Goal: Book appointment/travel/reservation

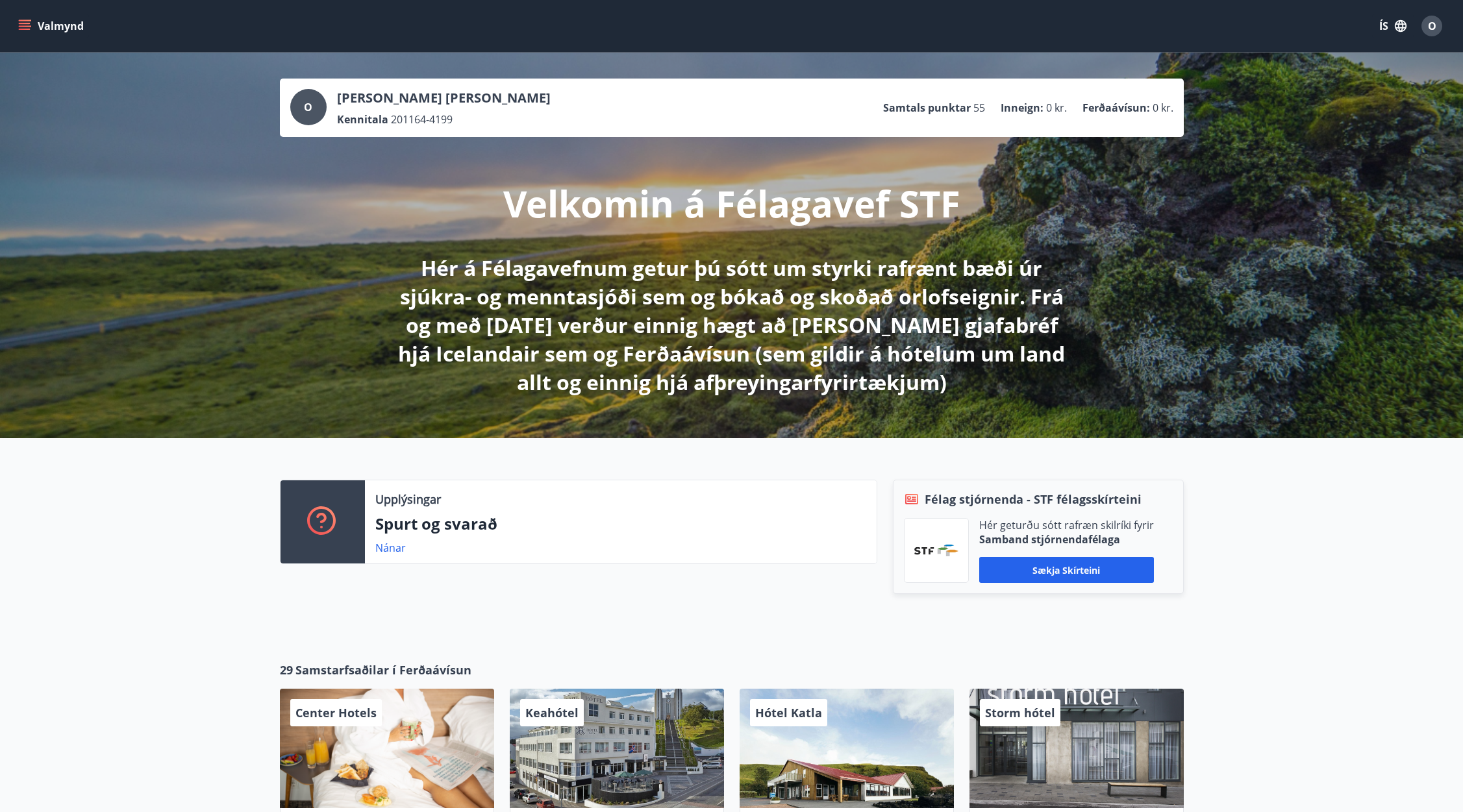
click at [50, 22] on button "Valmynd" at bounding box center [52, 26] width 74 height 23
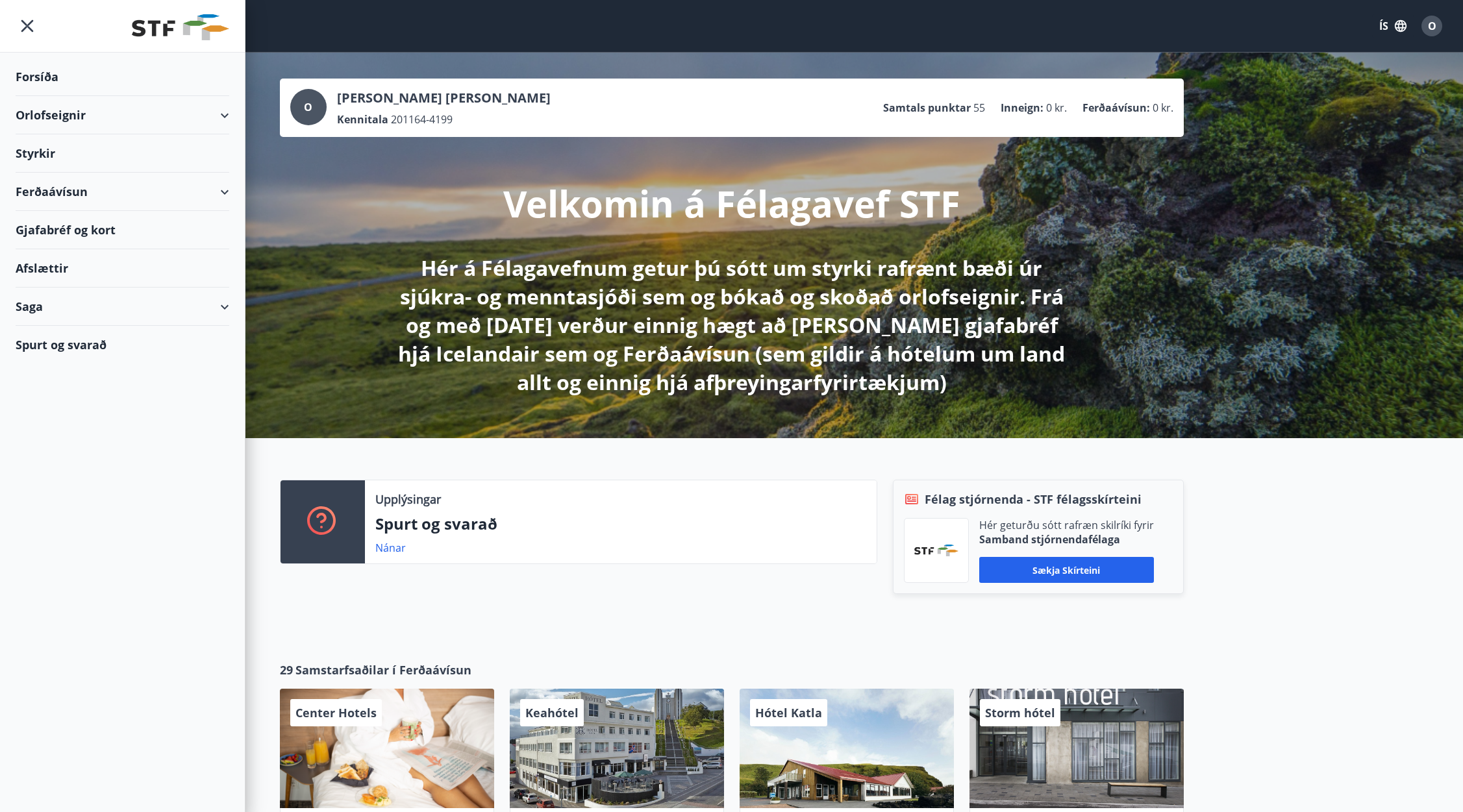
click at [63, 113] on div "Orlofseignir" at bounding box center [123, 115] width 214 height 38
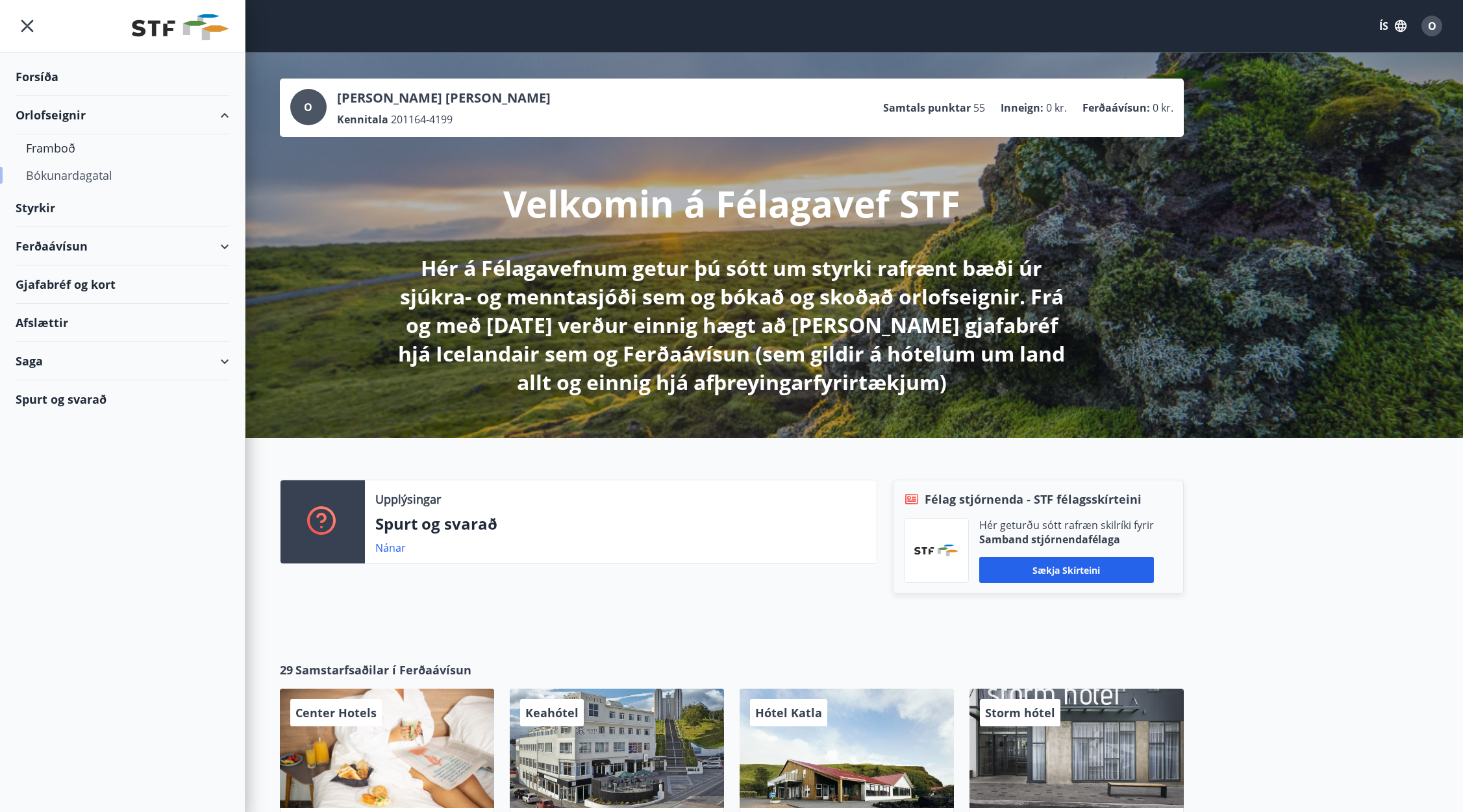
click at [51, 173] on div "Bókunardagatal" at bounding box center [122, 175] width 193 height 27
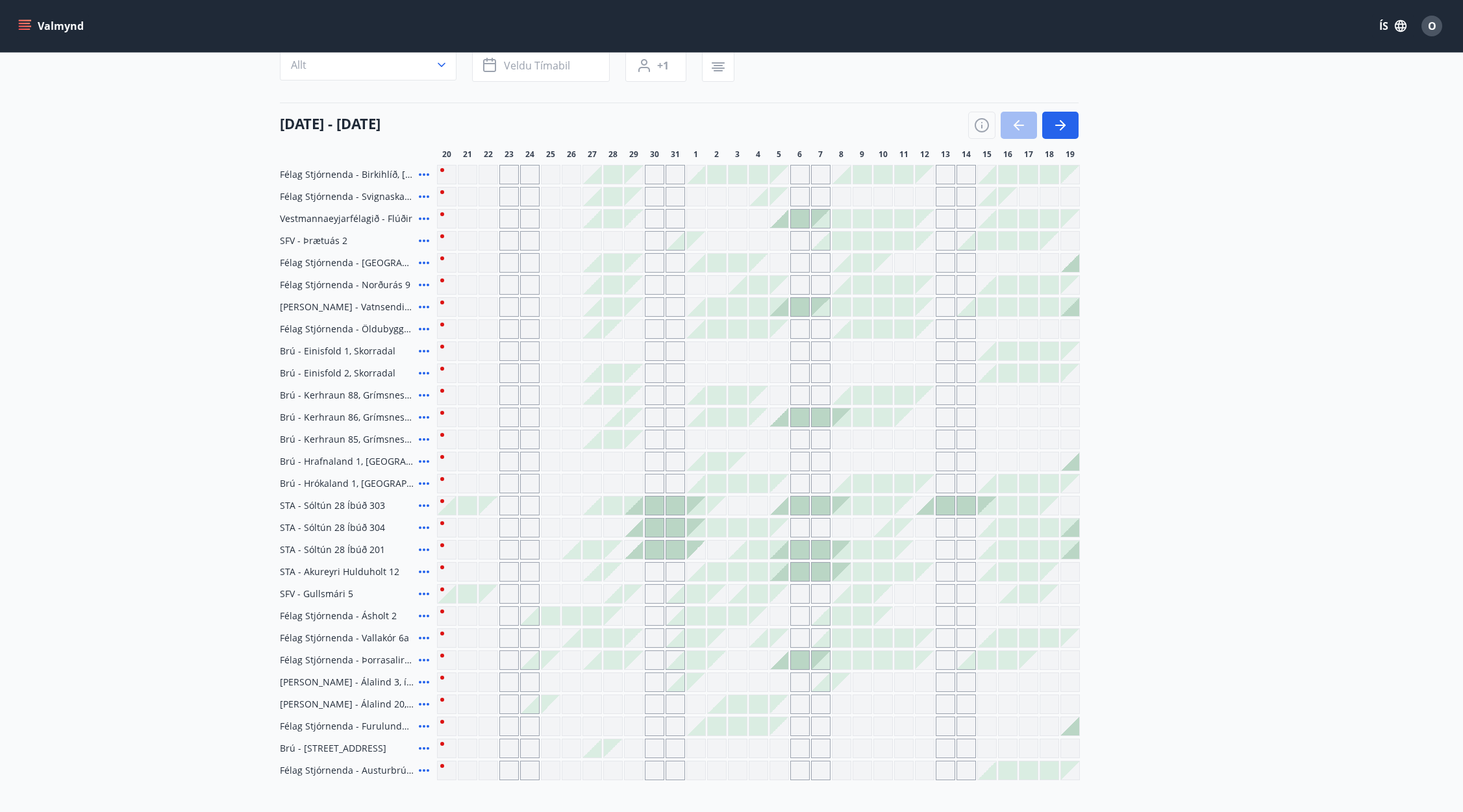
scroll to position [117, 0]
click at [451, 598] on div at bounding box center [446, 594] width 18 height 18
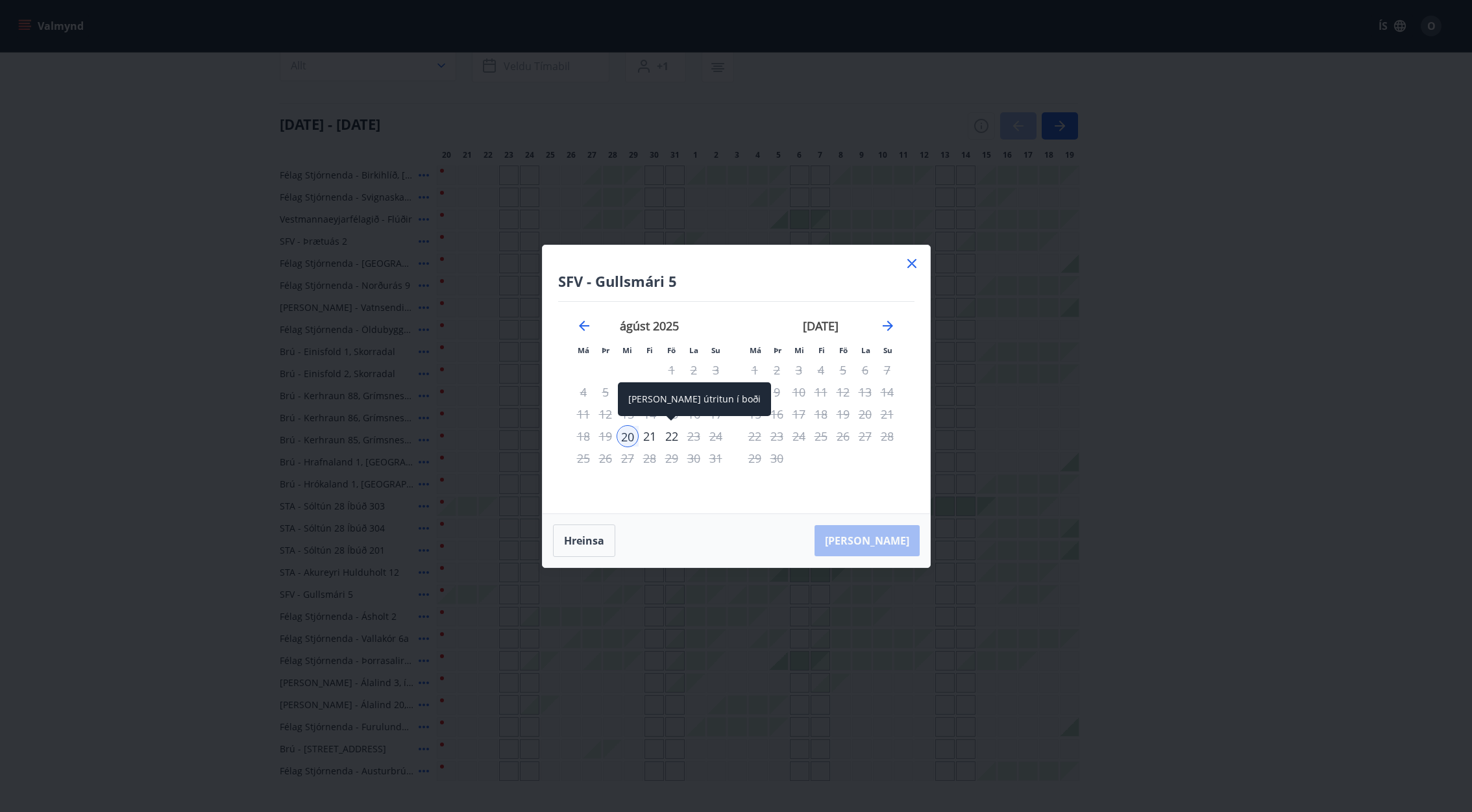
click at [672, 435] on div "22" at bounding box center [671, 436] width 22 height 22
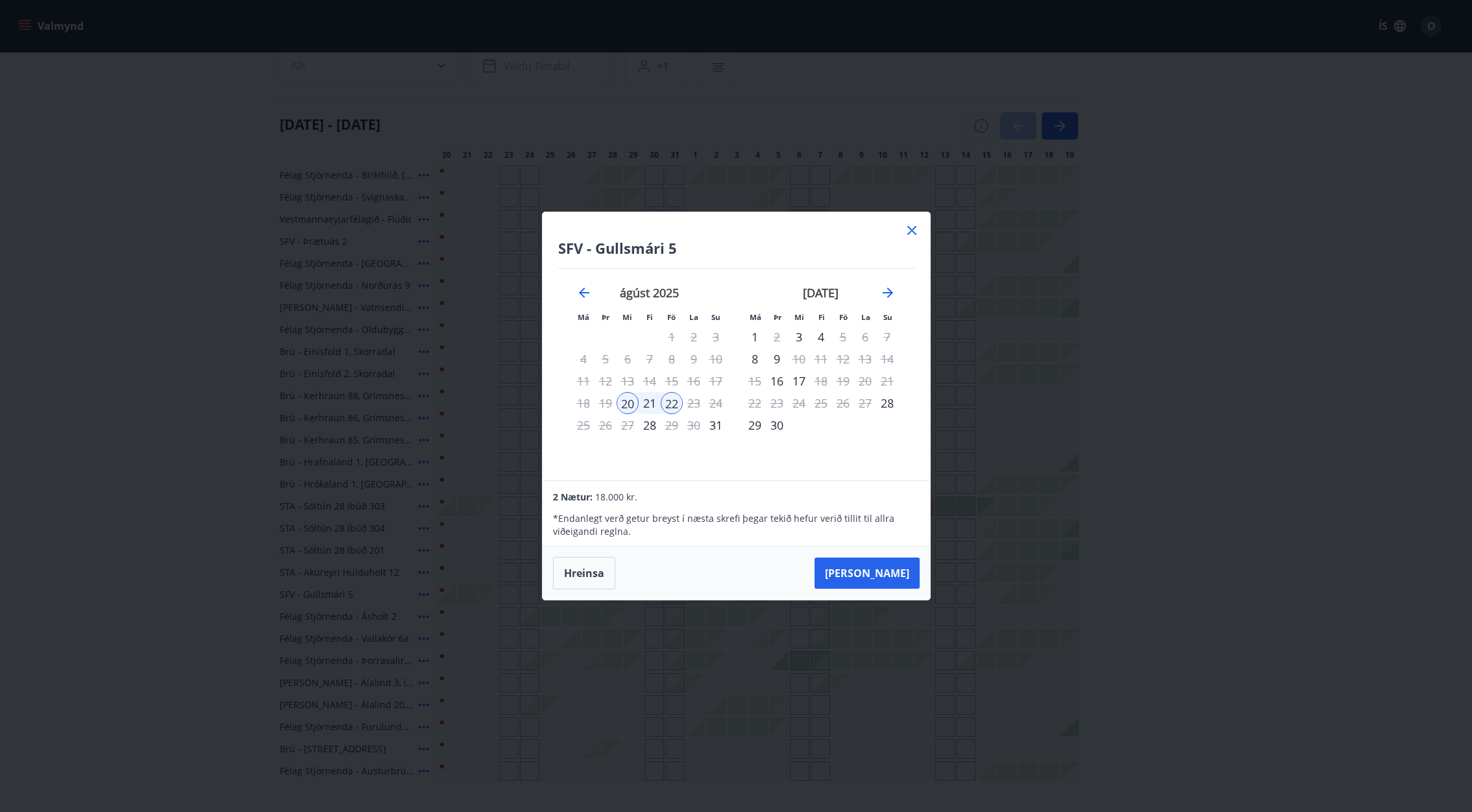
click at [910, 230] on icon at bounding box center [912, 230] width 16 height 16
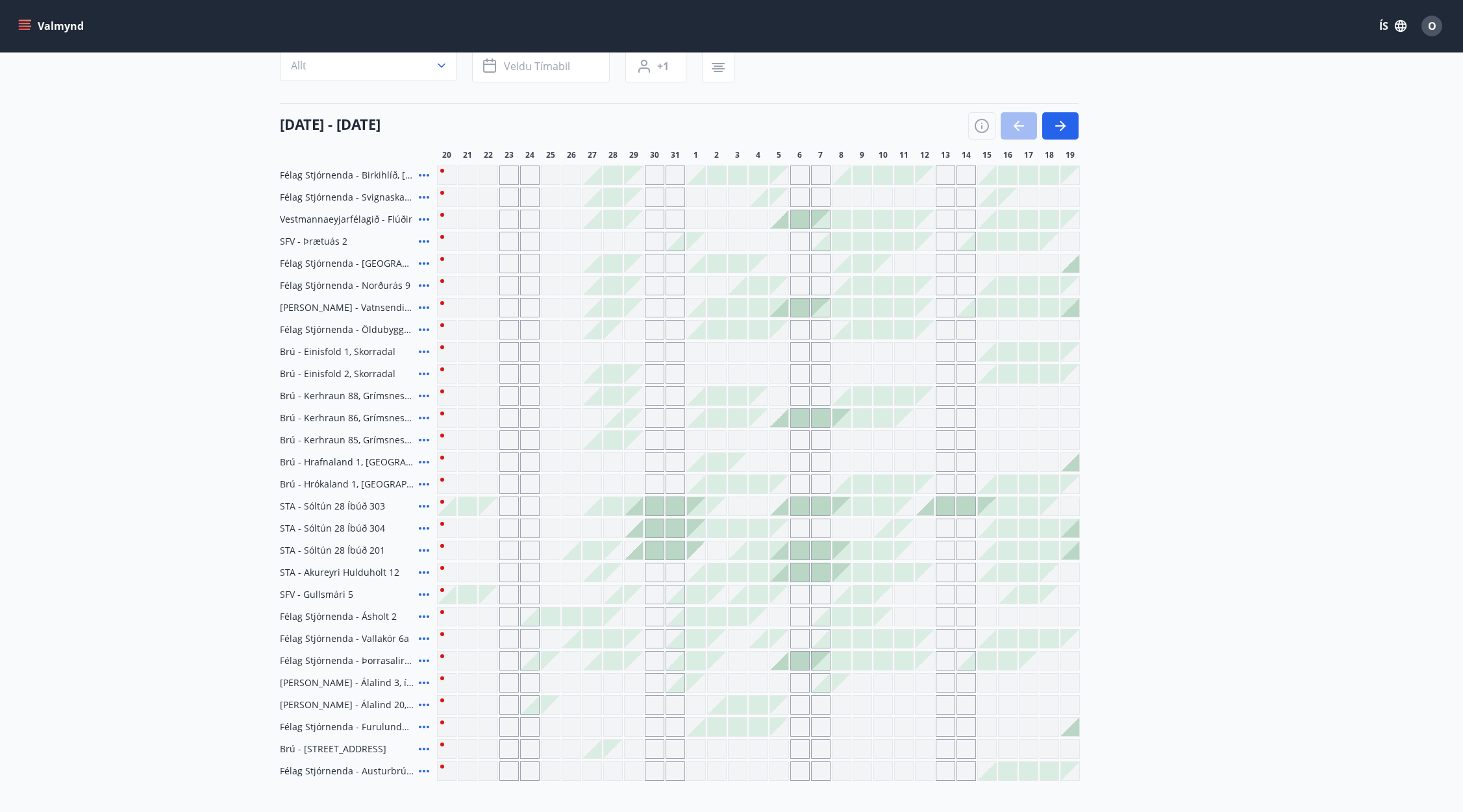
click at [448, 507] on div at bounding box center [446, 507] width 18 height 18
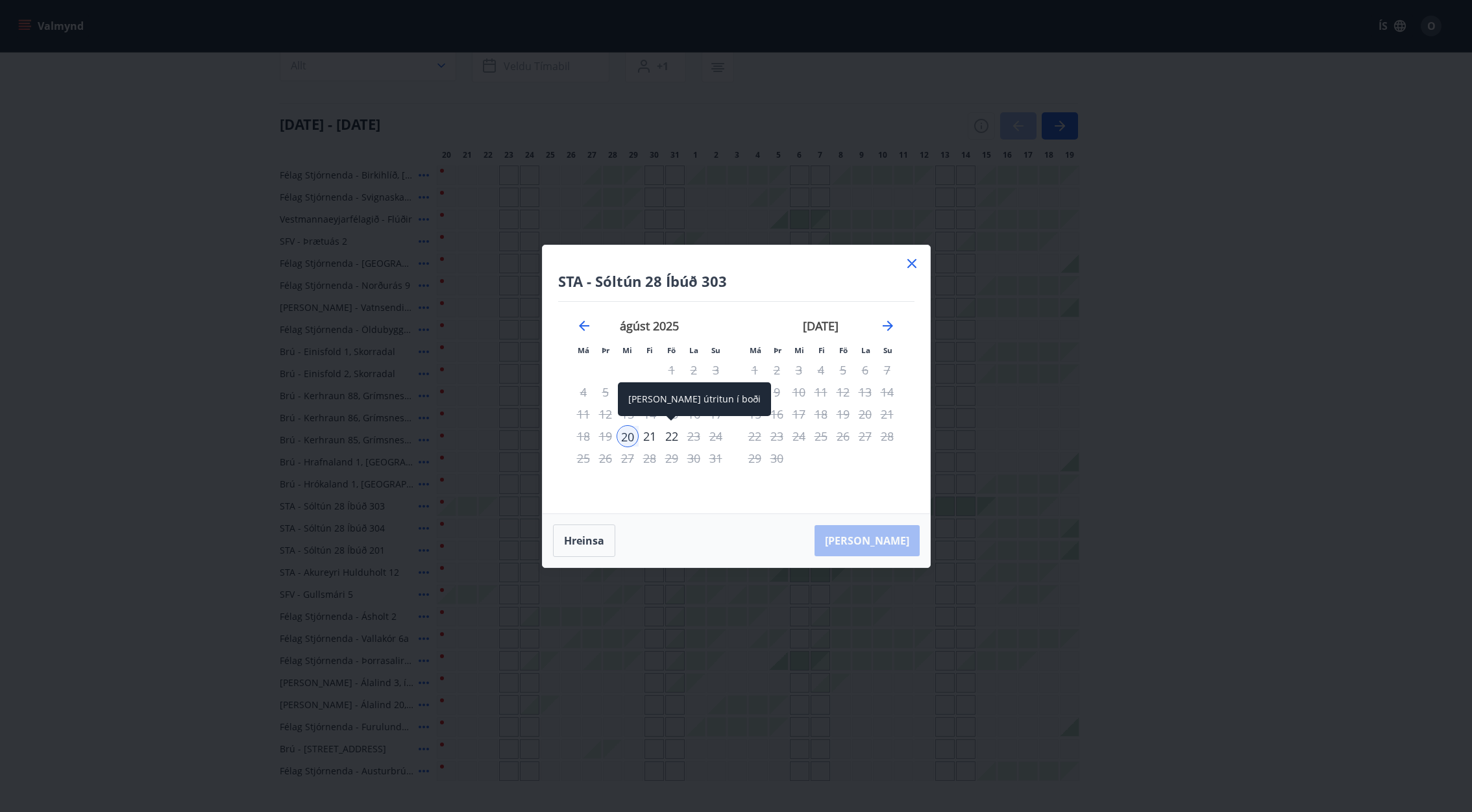
click at [674, 433] on div "22" at bounding box center [671, 436] width 22 height 22
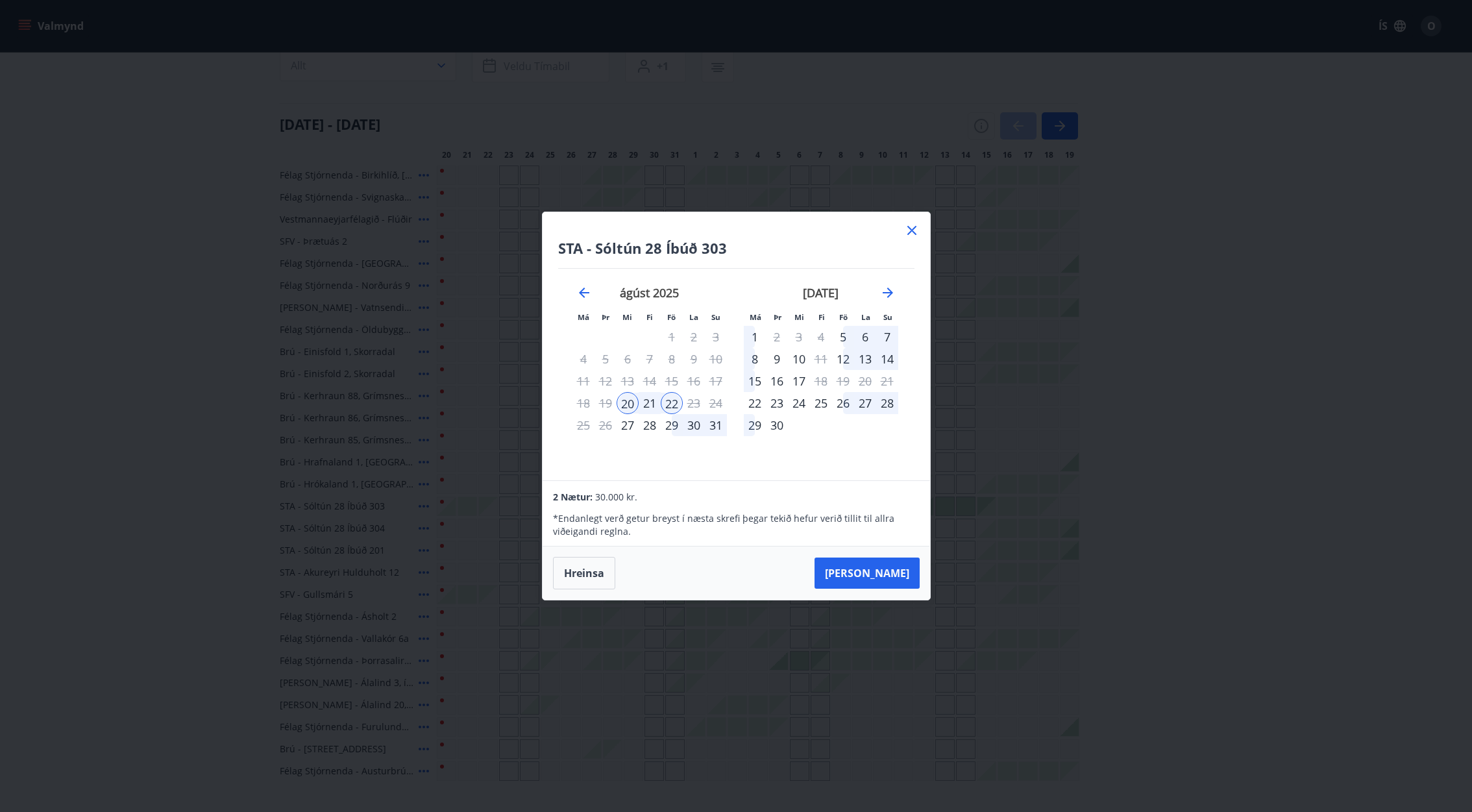
drag, startPoint x: 913, startPoint y: 230, endPoint x: 949, endPoint y: 288, distance: 68.3
click at [913, 230] on icon at bounding box center [912, 230] width 16 height 16
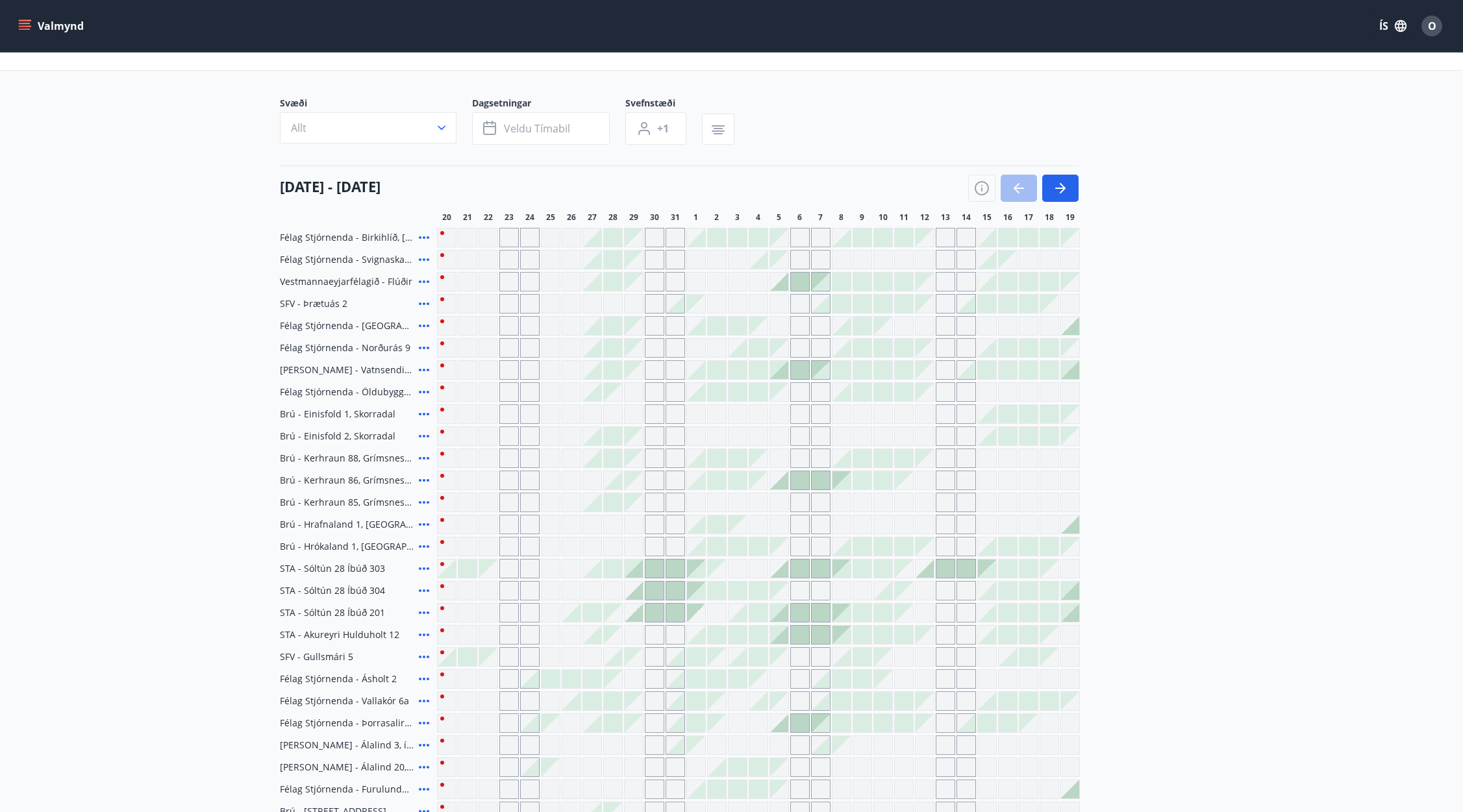
scroll to position [0, 0]
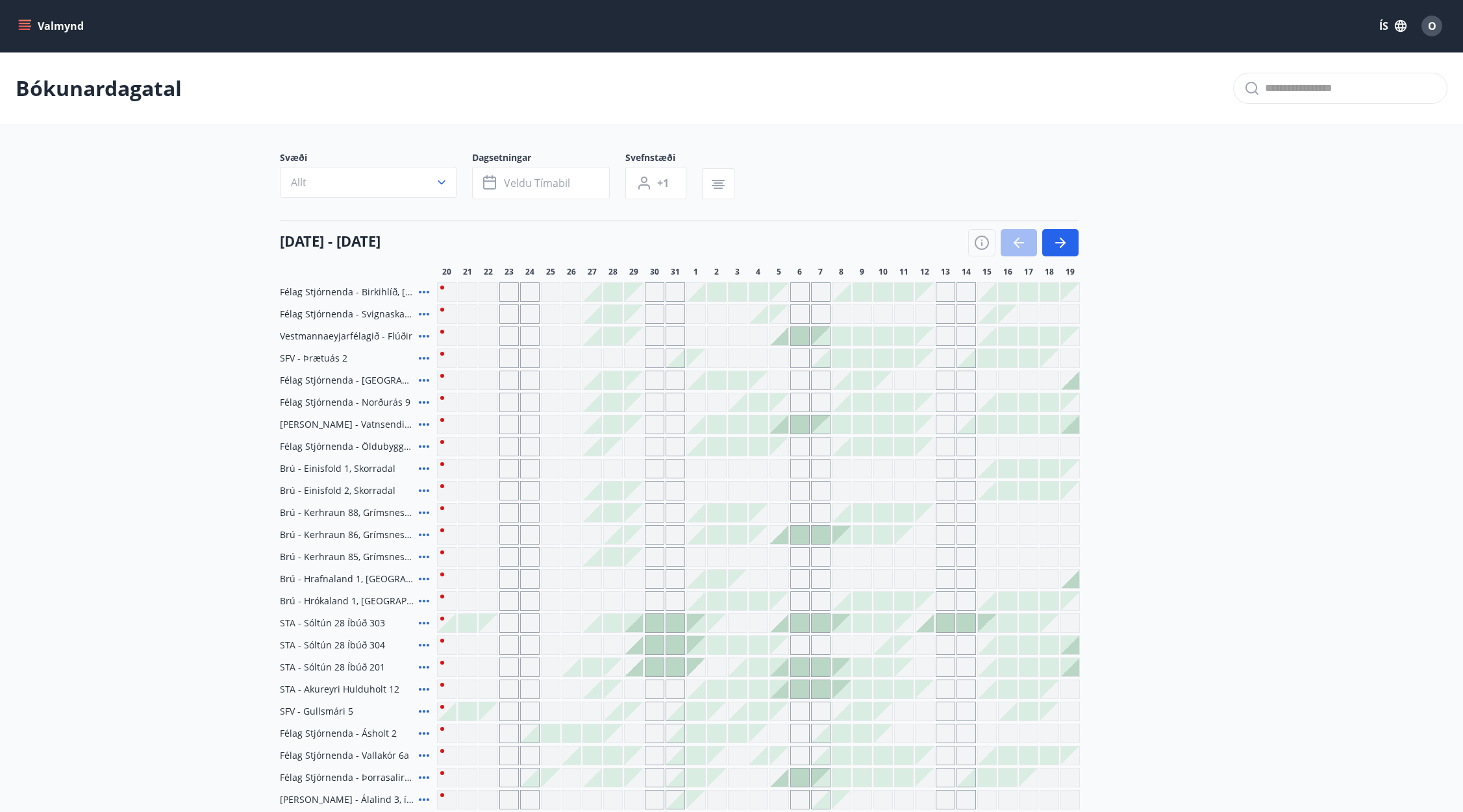
click at [46, 22] on button "Valmynd" at bounding box center [52, 26] width 74 height 23
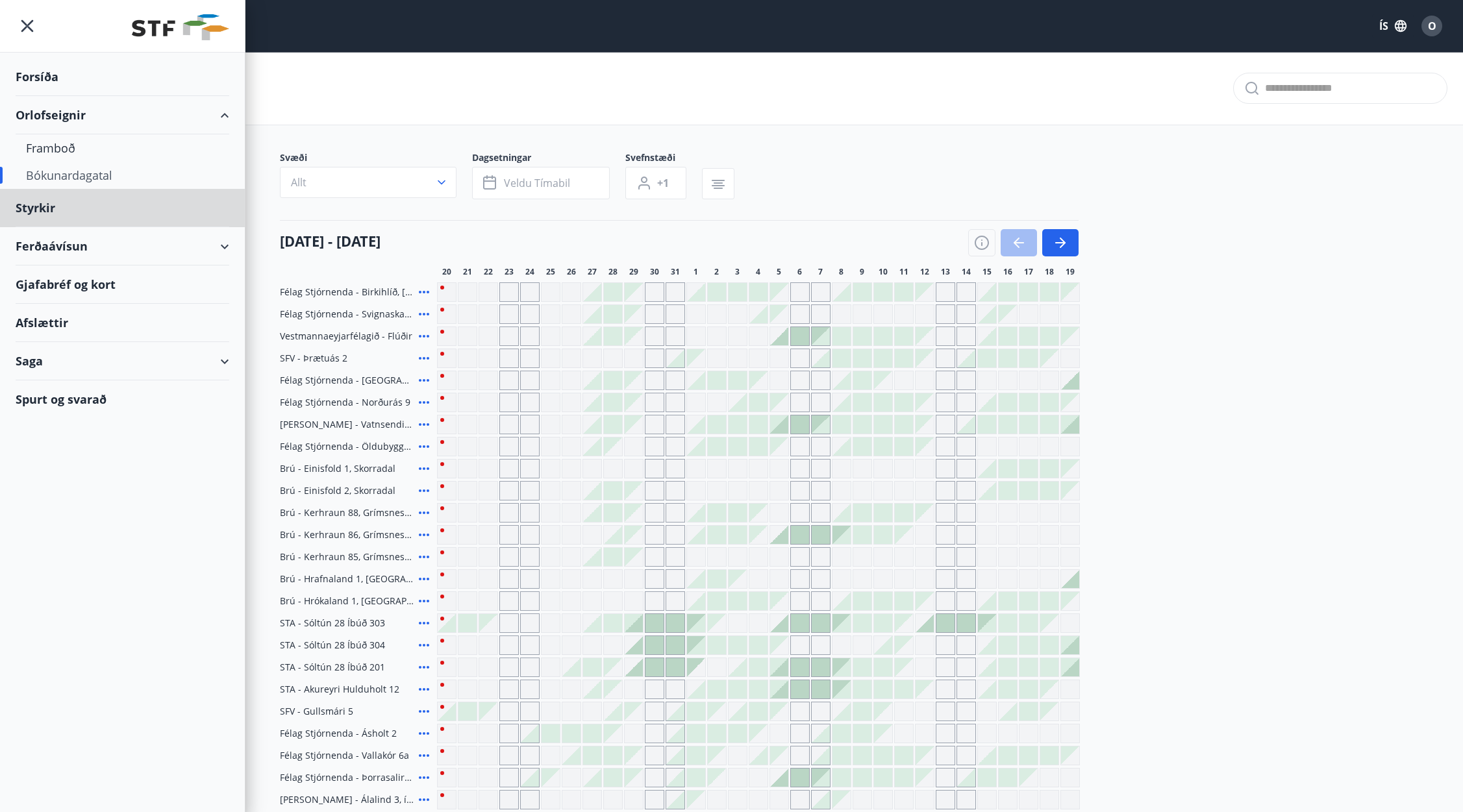
click at [37, 74] on div "Forsíða" at bounding box center [123, 77] width 214 height 38
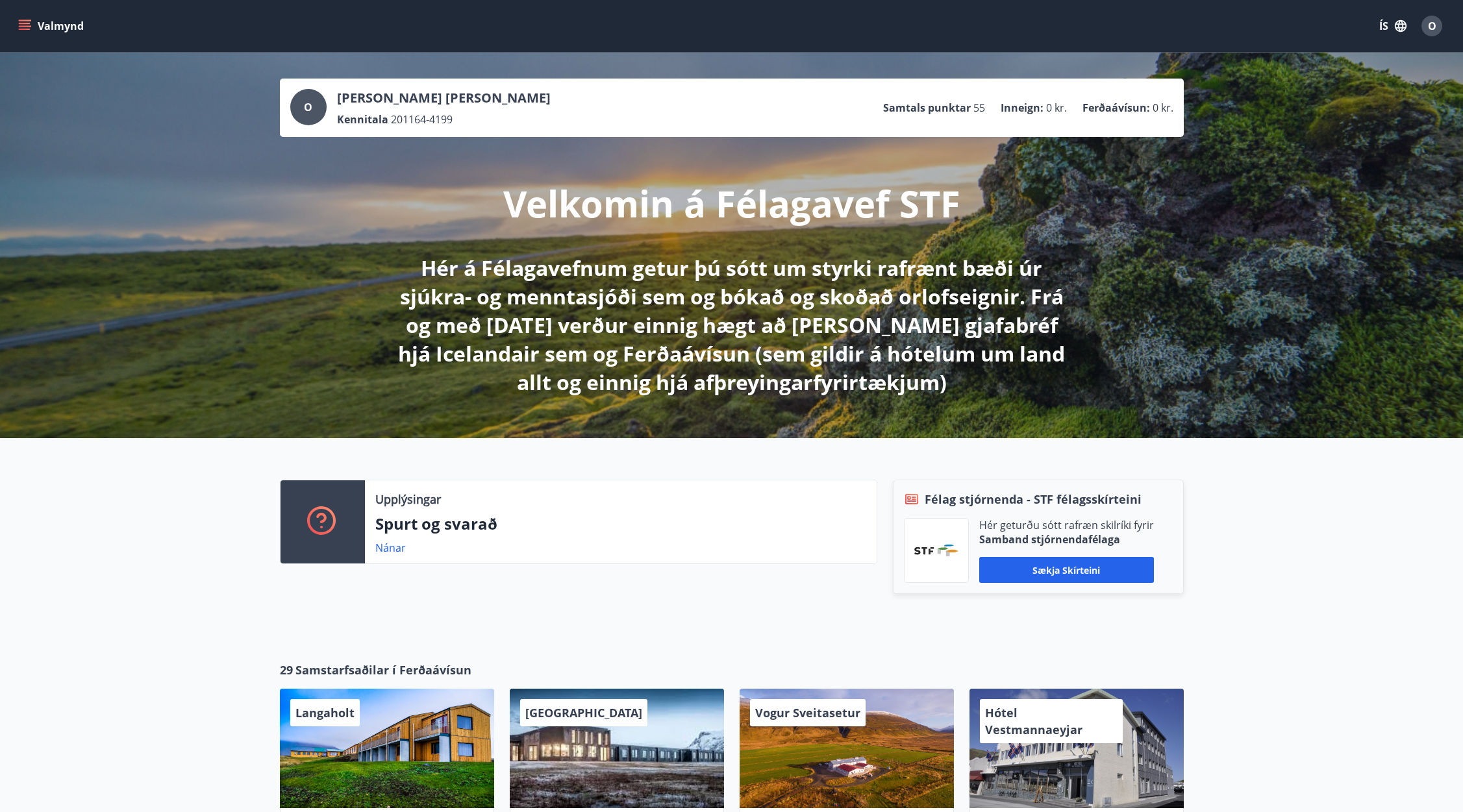
click at [56, 24] on button "Valmynd" at bounding box center [52, 26] width 74 height 23
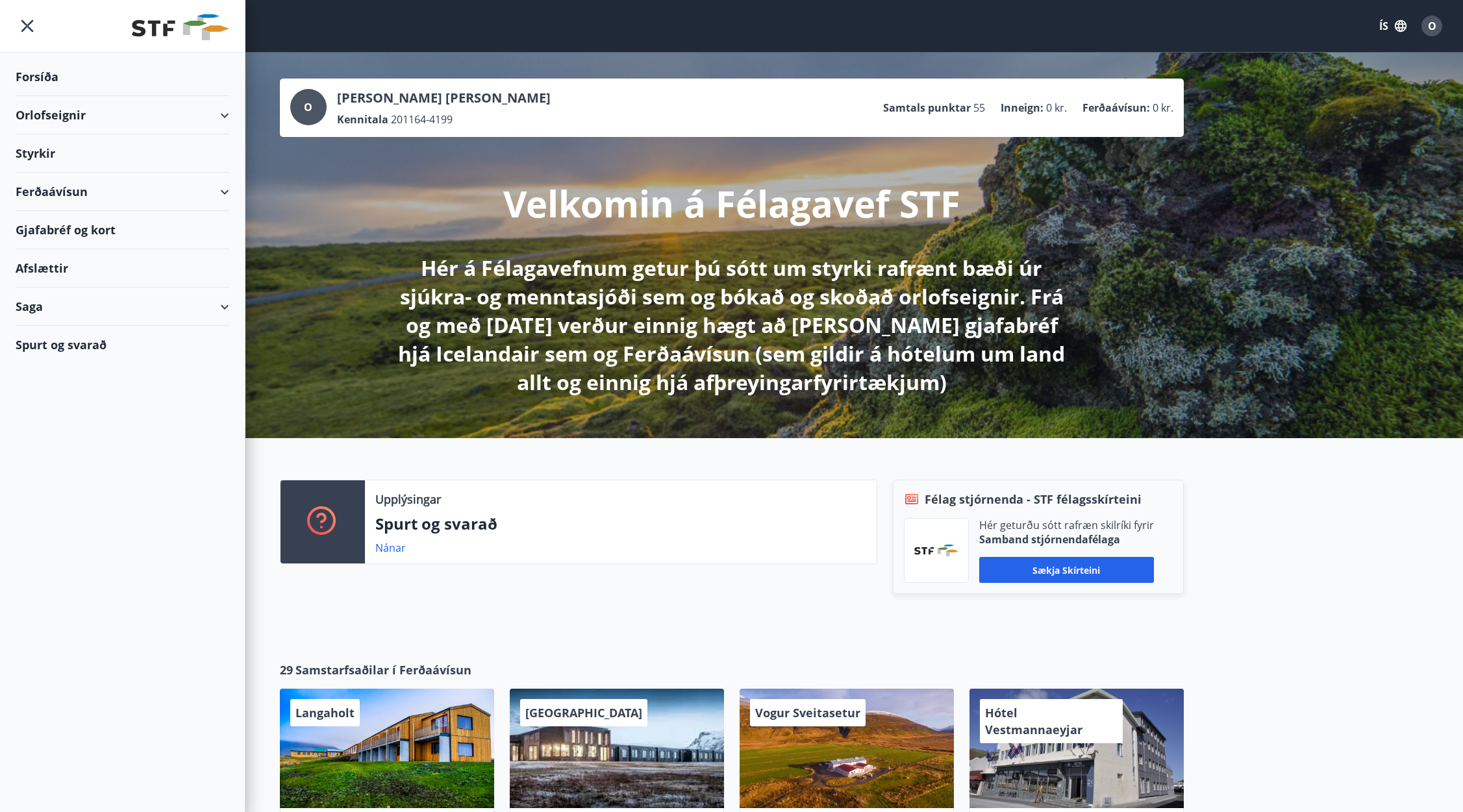
click at [54, 108] on div "Orlofseignir" at bounding box center [123, 115] width 214 height 38
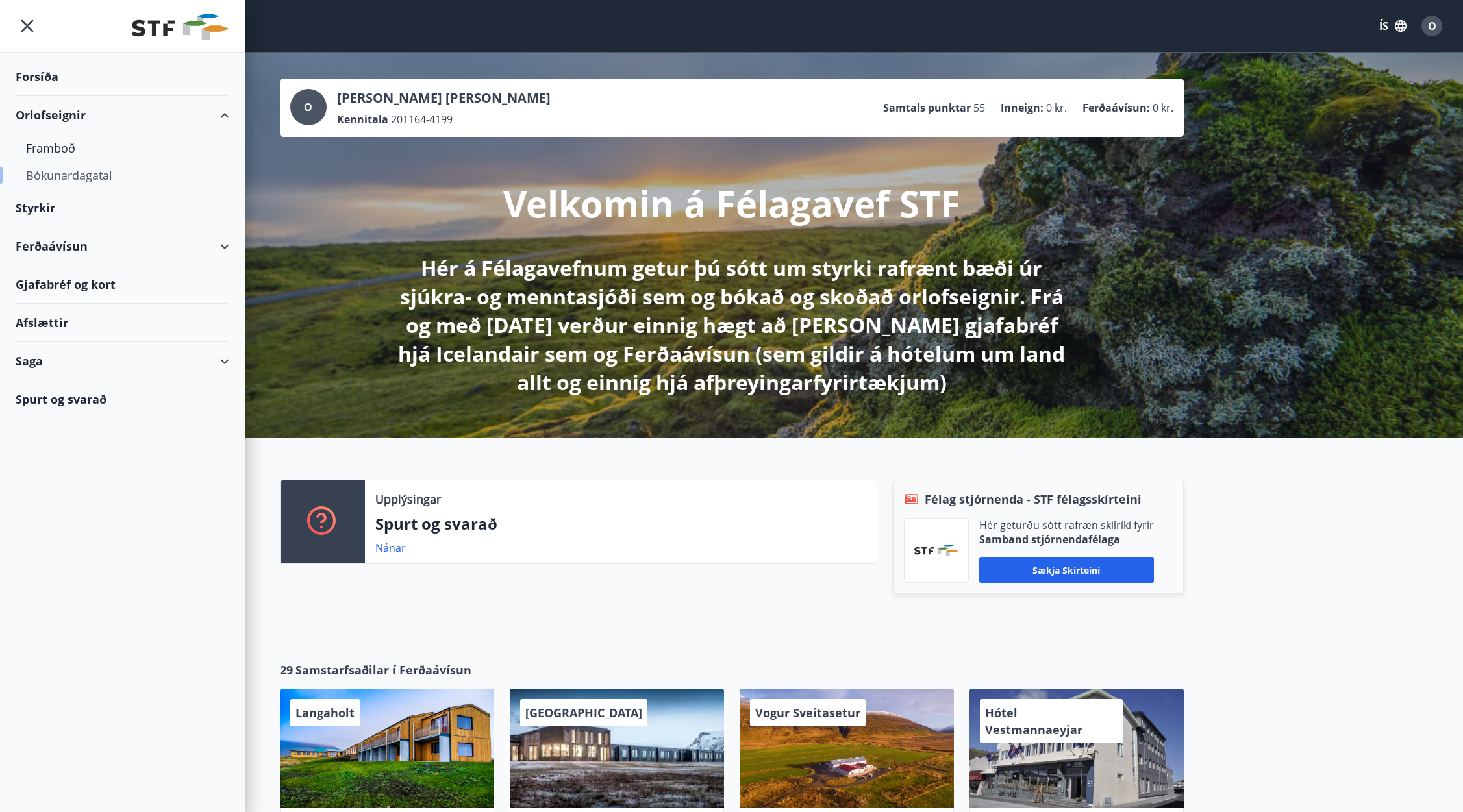
click at [64, 178] on div "Bókunardagatal" at bounding box center [122, 175] width 193 height 27
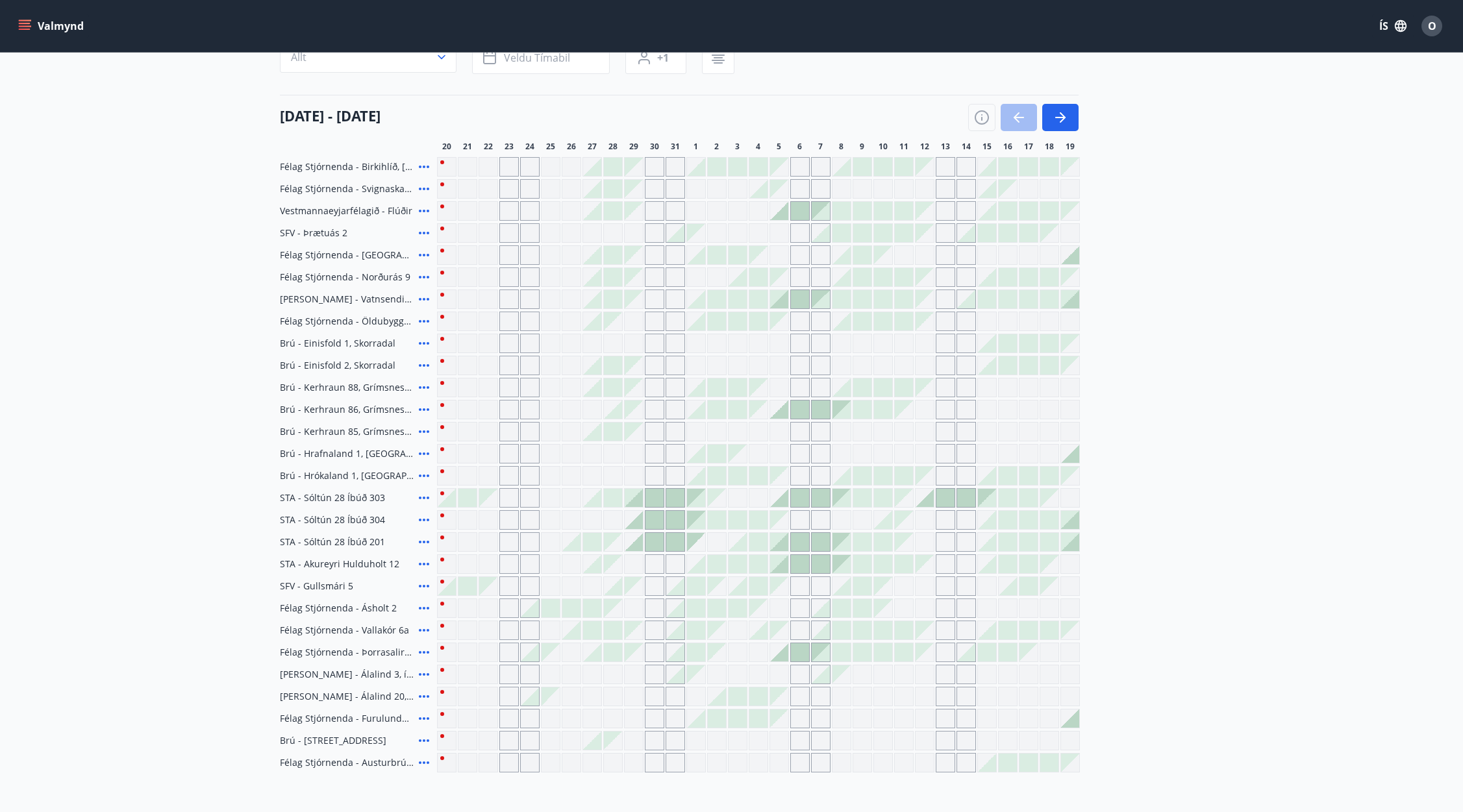
scroll to position [130, 0]
click at [448, 497] on div at bounding box center [446, 493] width 18 height 18
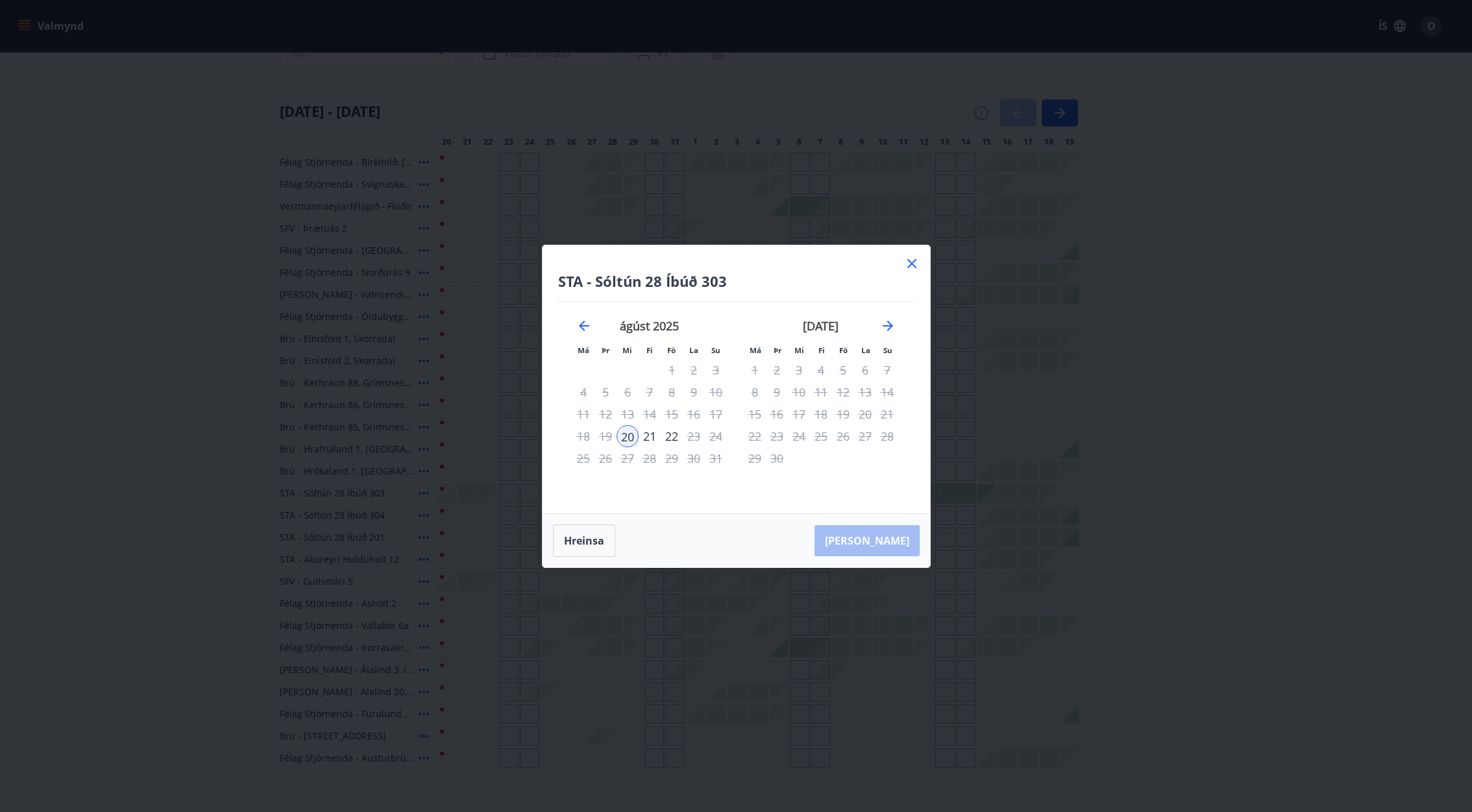
click at [910, 259] on icon at bounding box center [912, 263] width 16 height 16
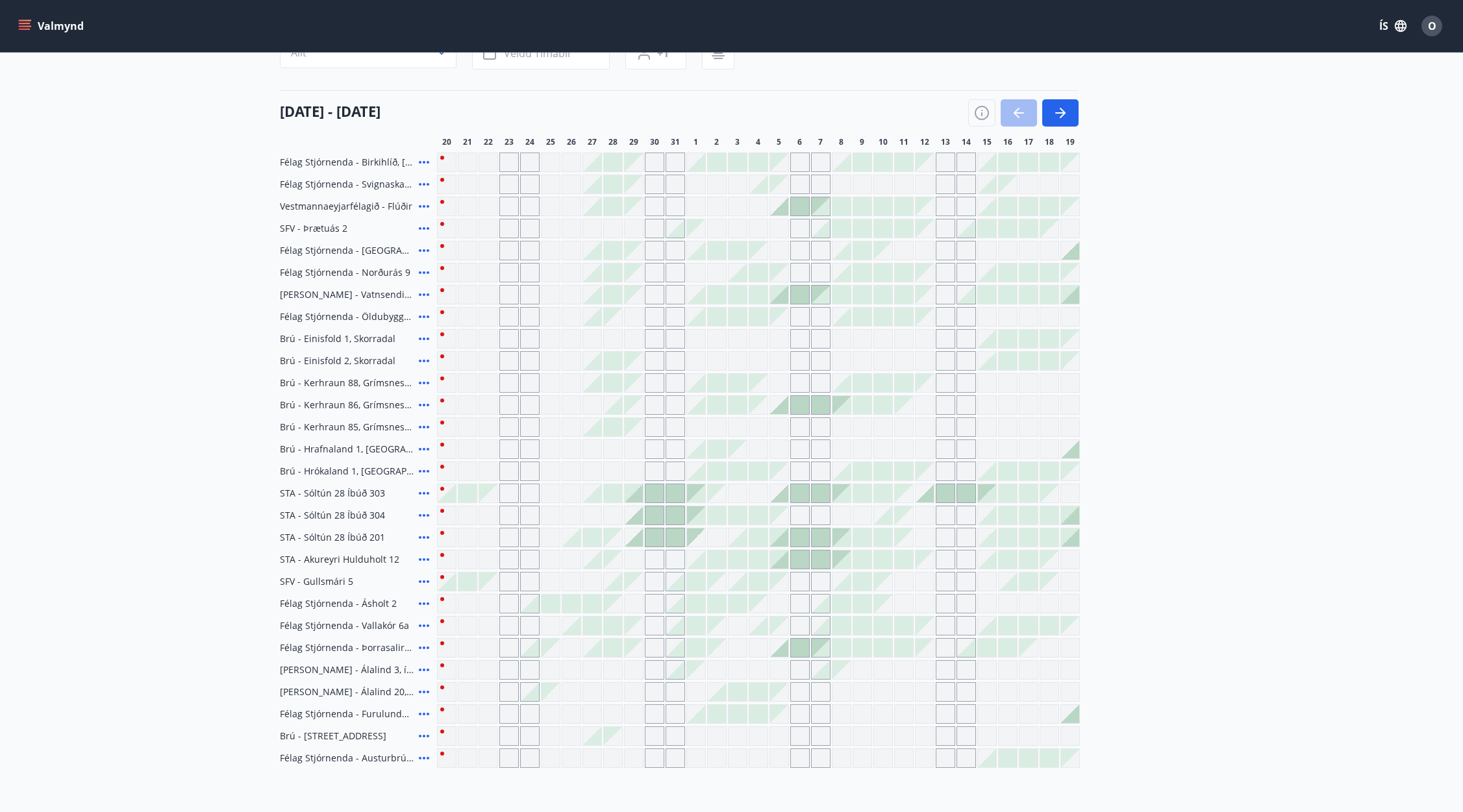
click at [445, 494] on div at bounding box center [446, 493] width 18 height 18
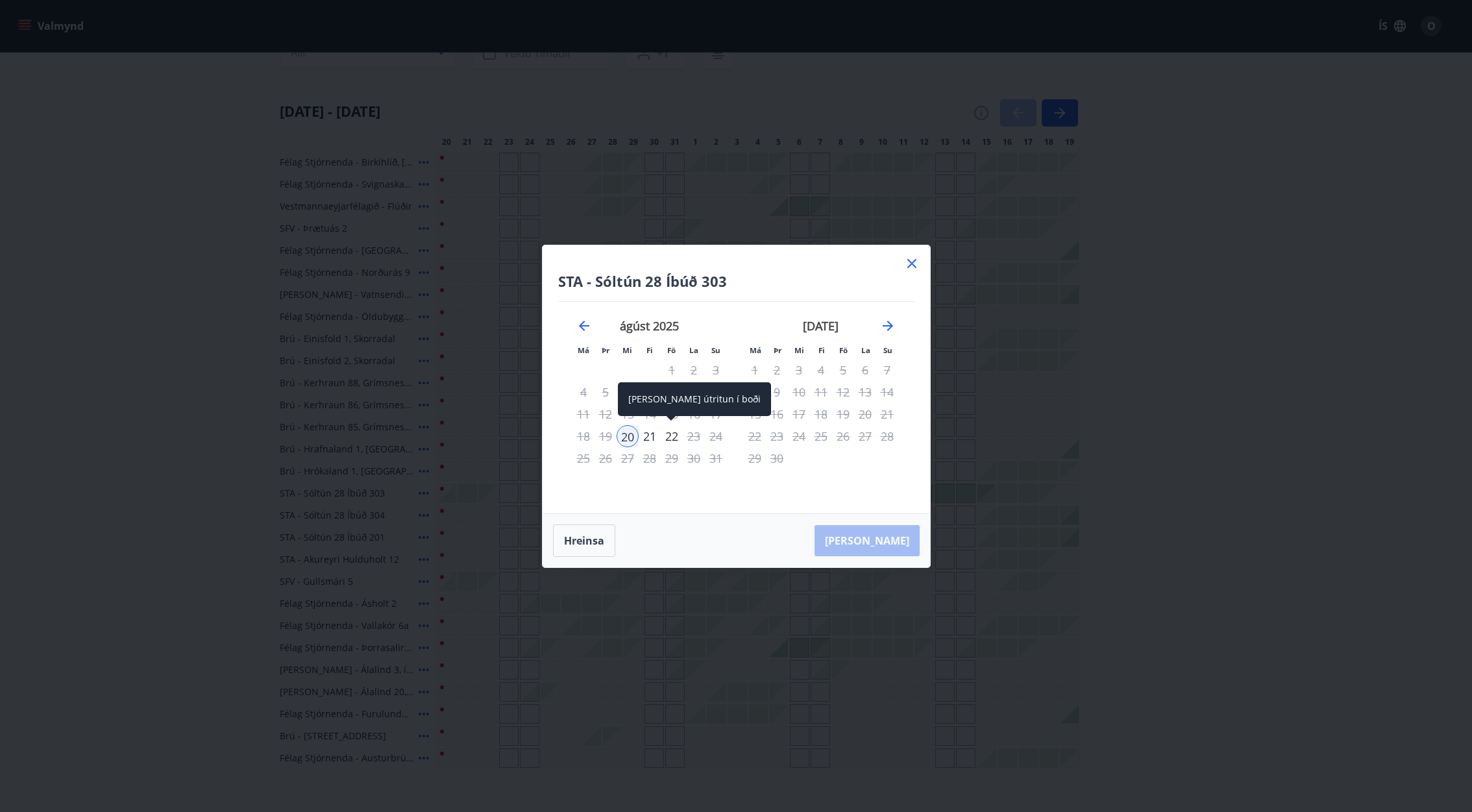
click at [678, 439] on div "22" at bounding box center [671, 436] width 22 height 22
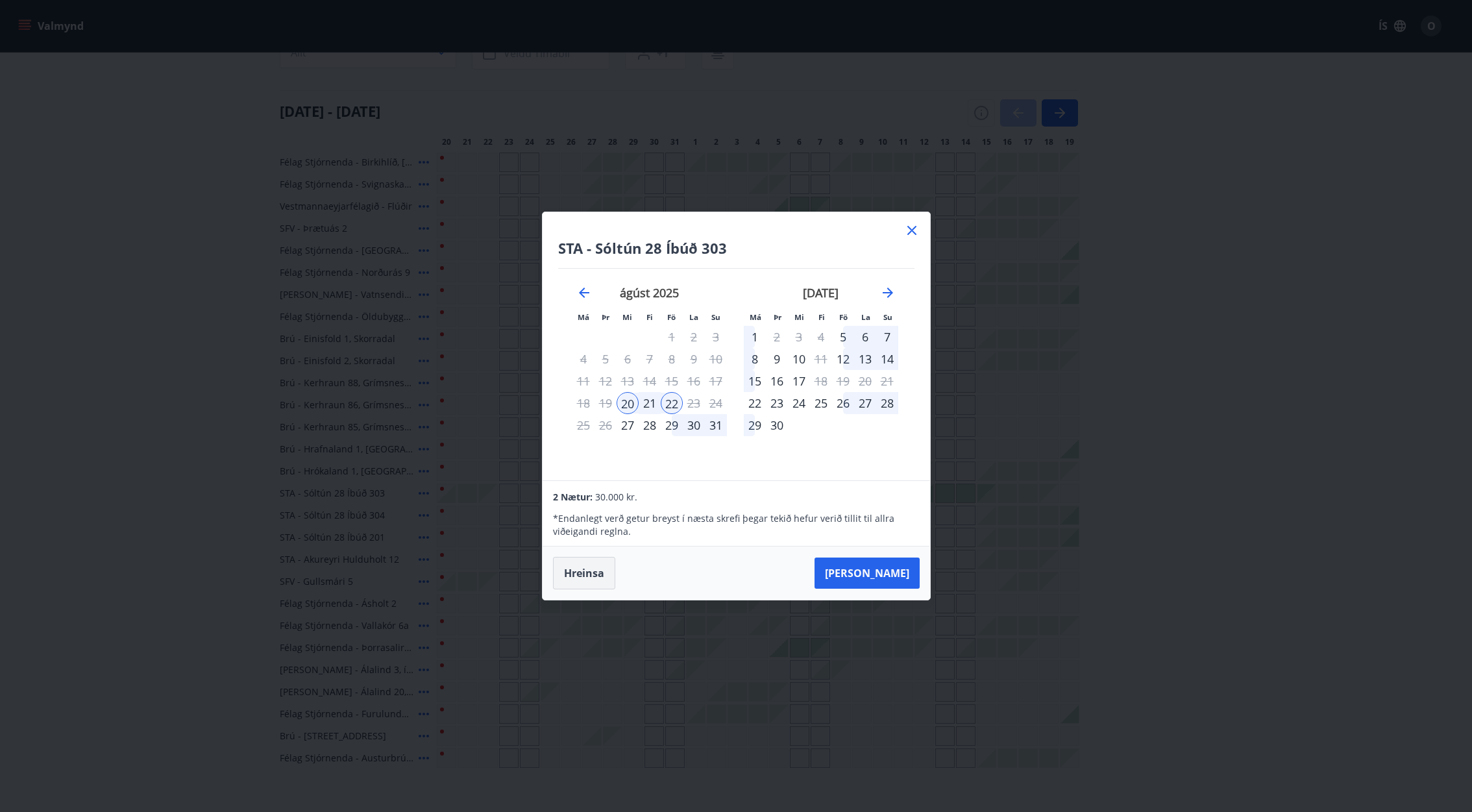
click at [592, 572] on button "Hreinsa" at bounding box center [584, 573] width 62 height 32
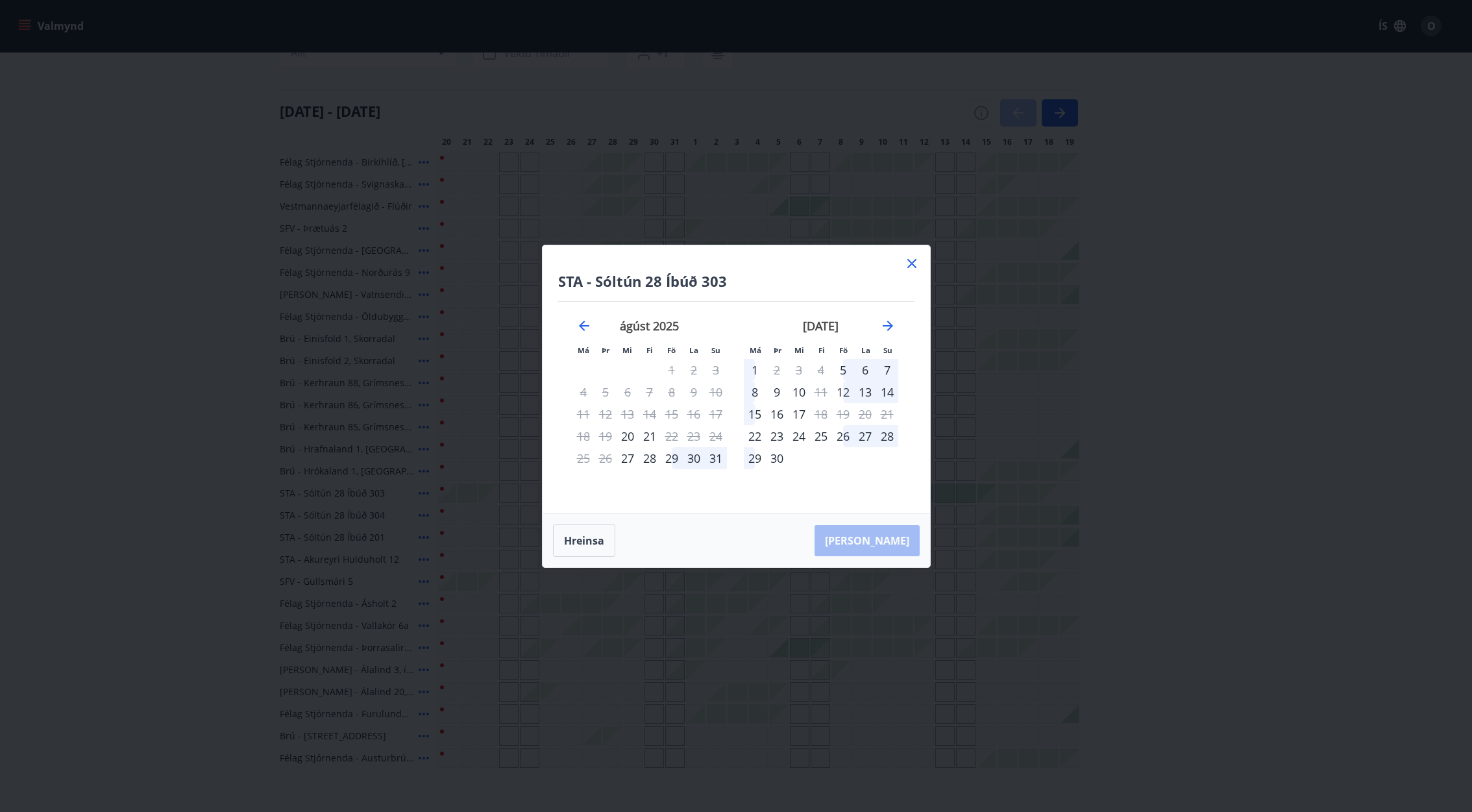
click at [912, 263] on icon at bounding box center [912, 263] width 9 height 9
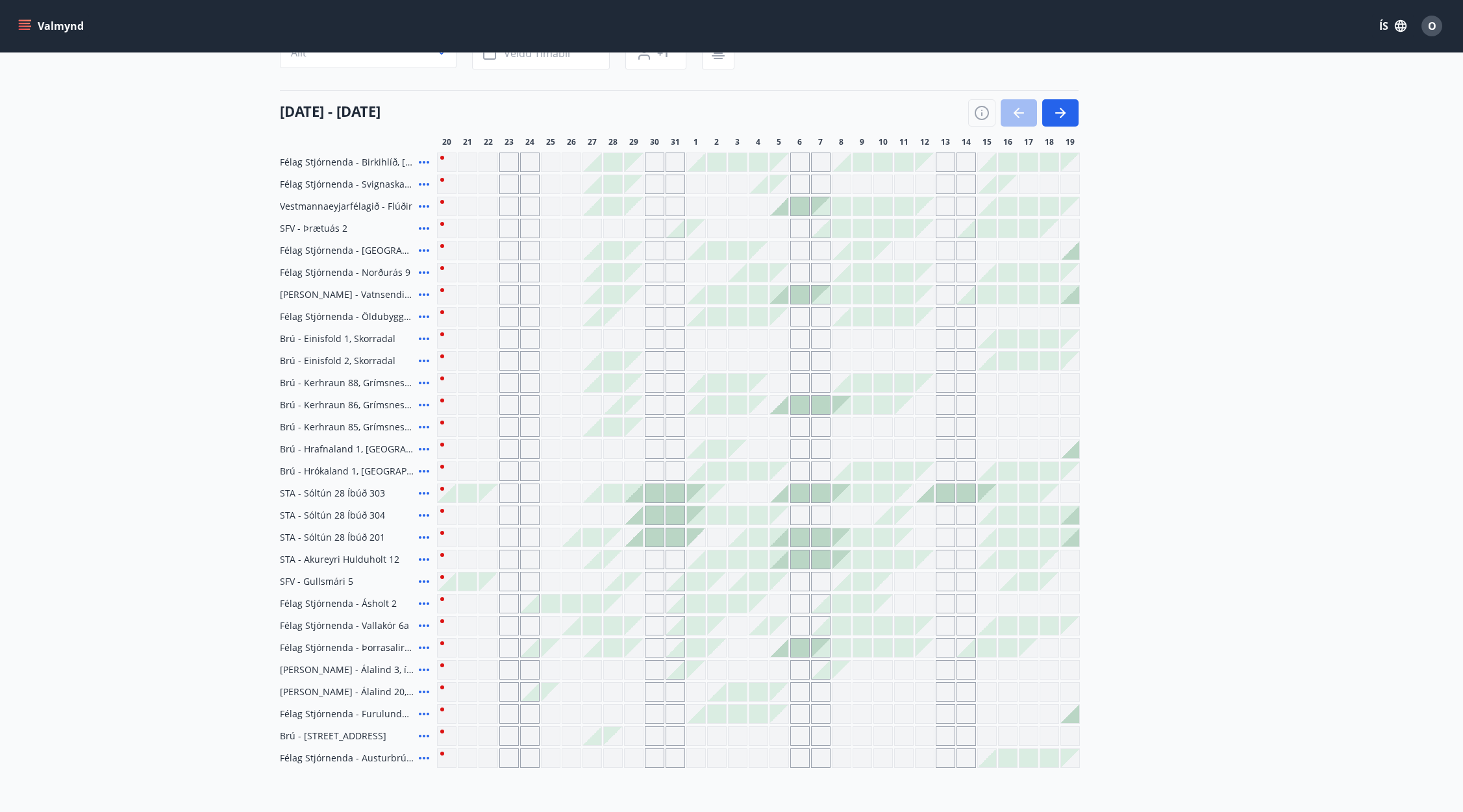
click at [446, 586] on div at bounding box center [446, 582] width 18 height 18
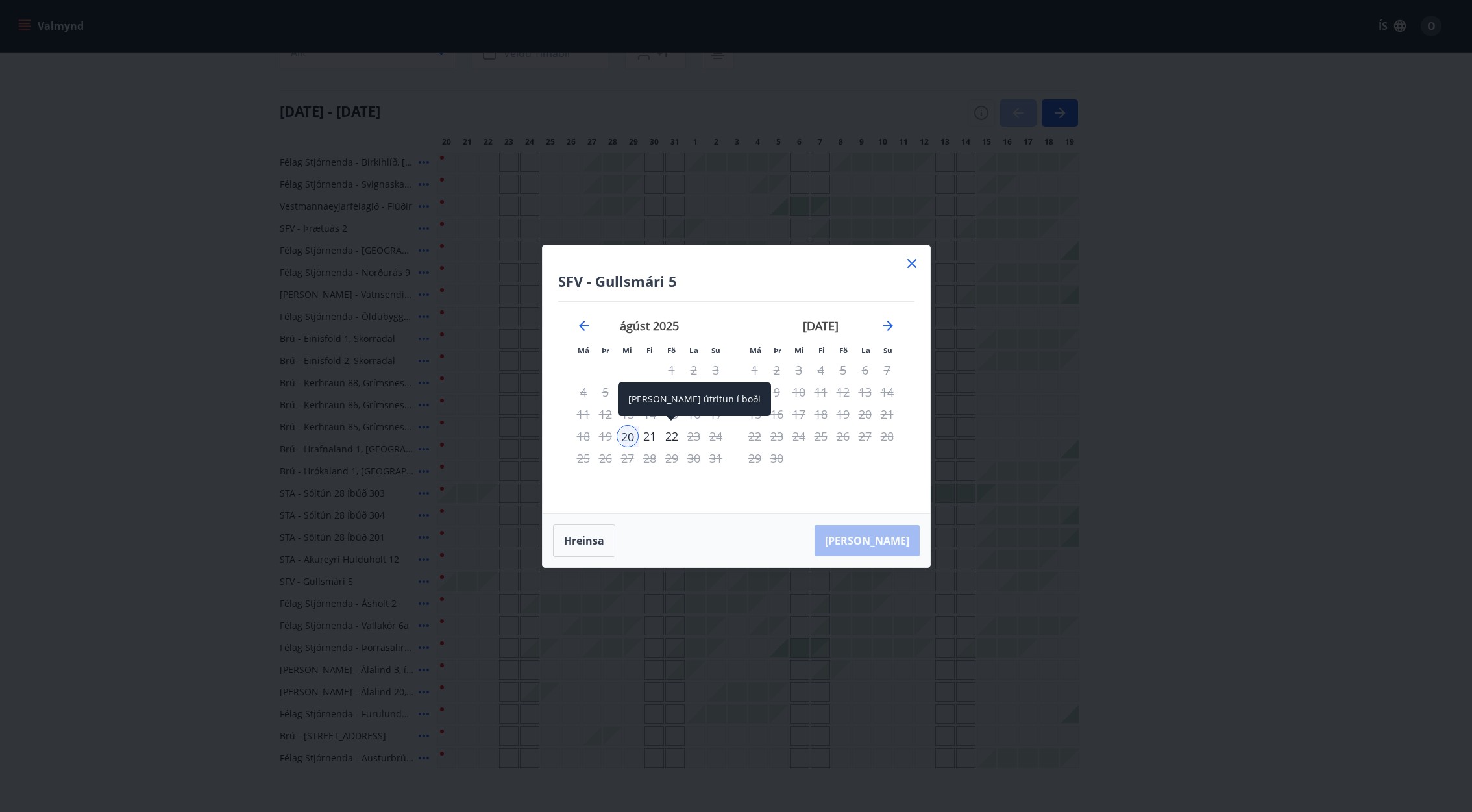
click at [676, 437] on div "22" at bounding box center [671, 436] width 22 height 22
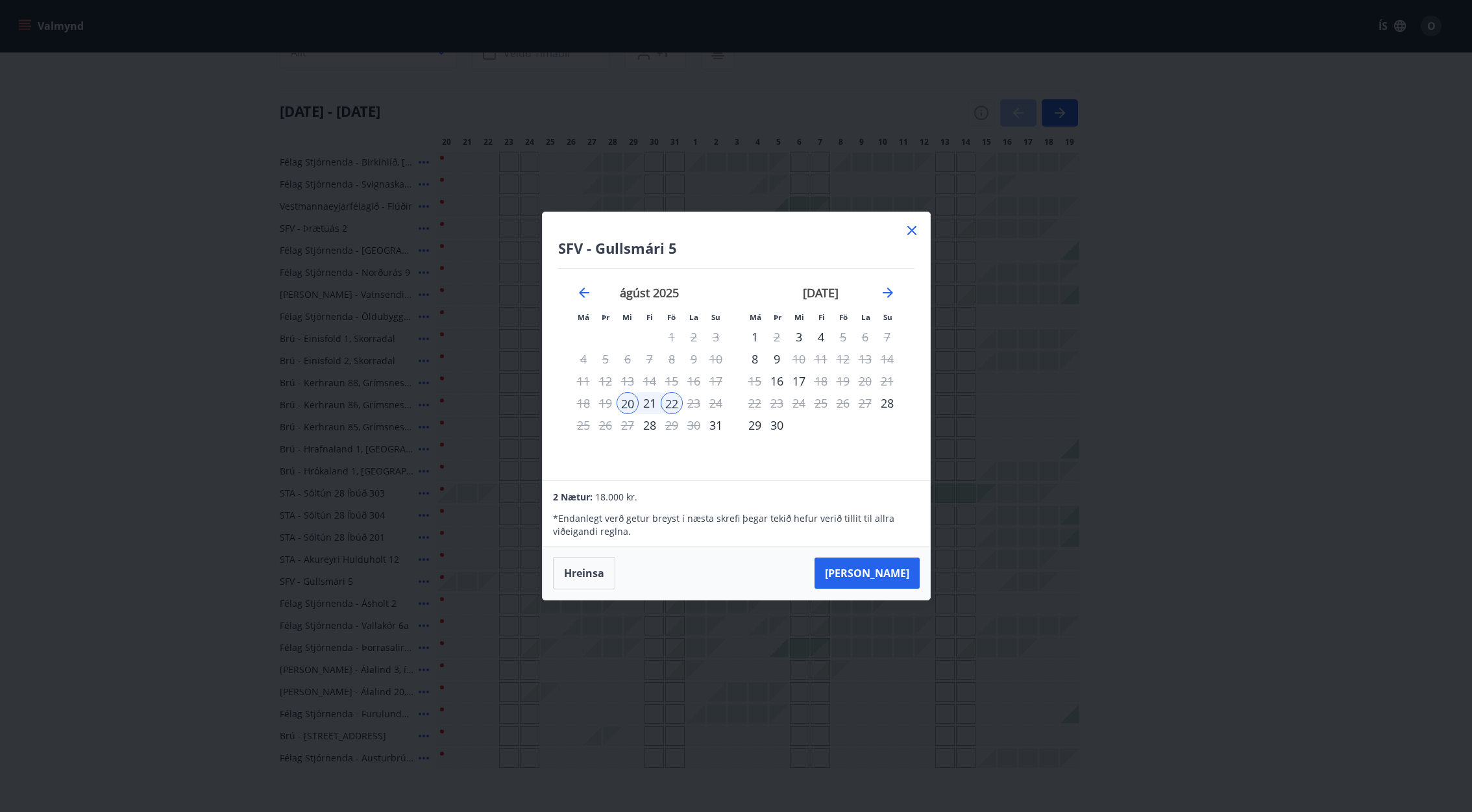
click at [648, 401] on div "21" at bounding box center [650, 403] width 22 height 22
click at [910, 233] on icon at bounding box center [912, 230] width 16 height 16
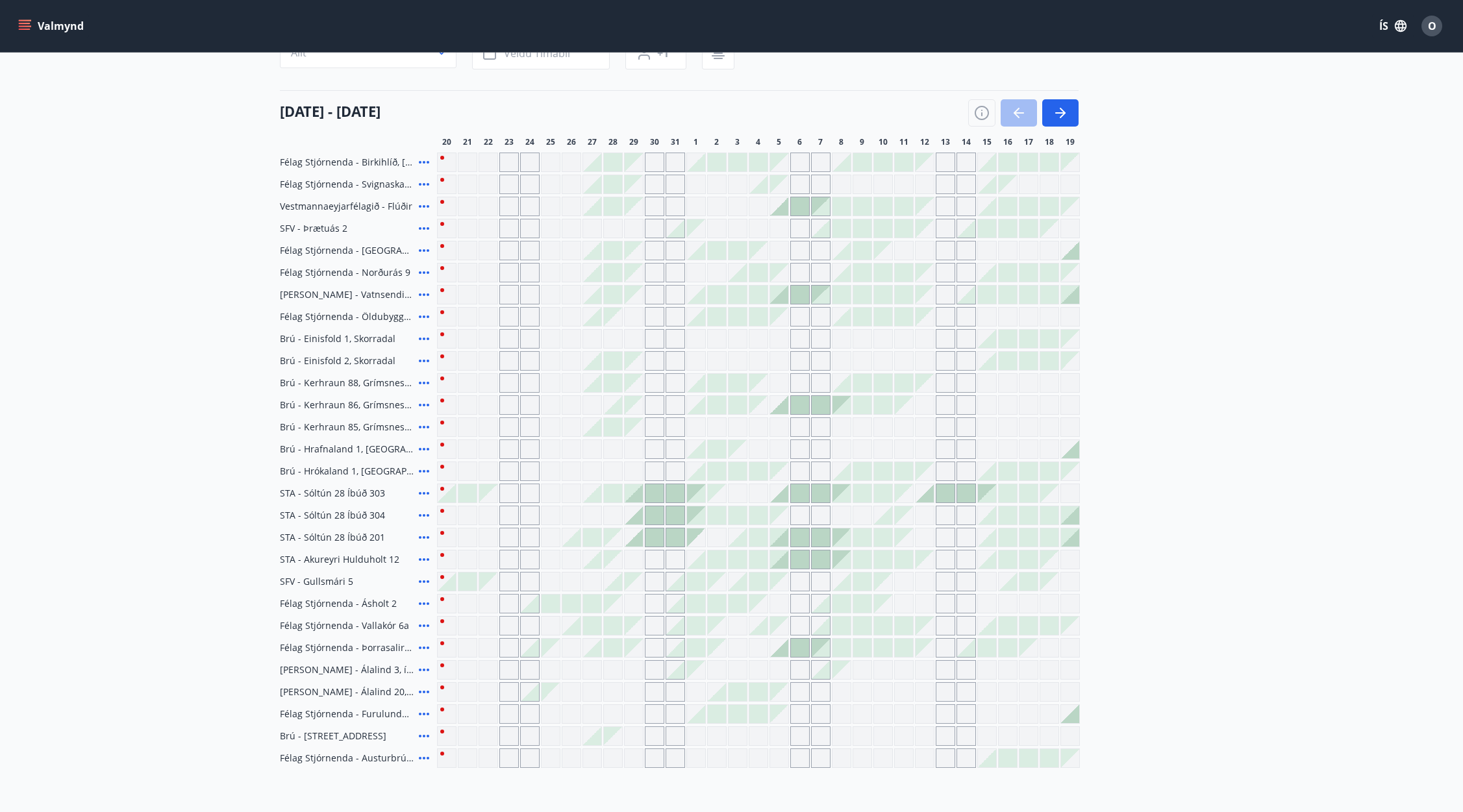
click at [444, 583] on div at bounding box center [446, 582] width 18 height 18
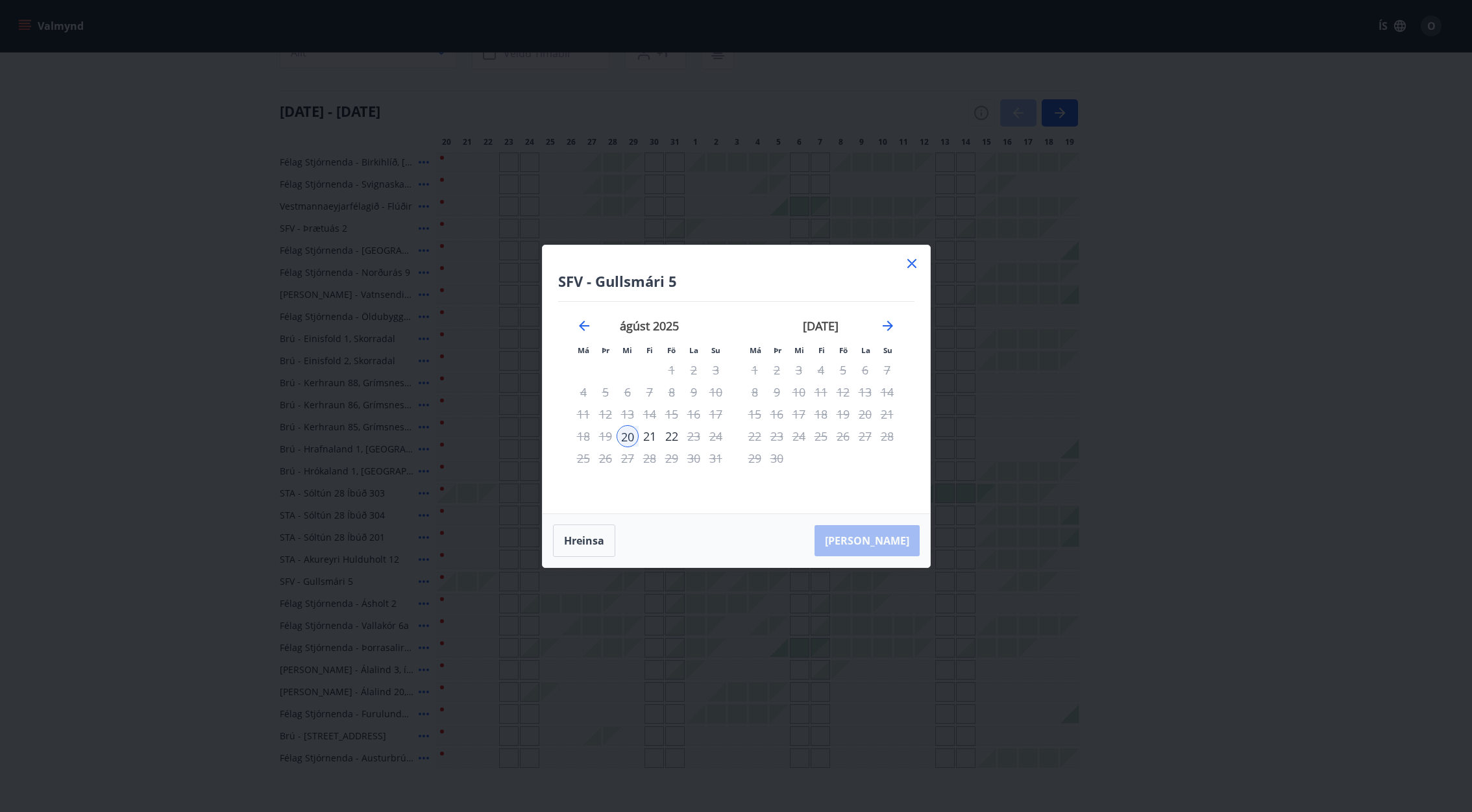
click at [648, 433] on div "21" at bounding box center [650, 436] width 22 height 22
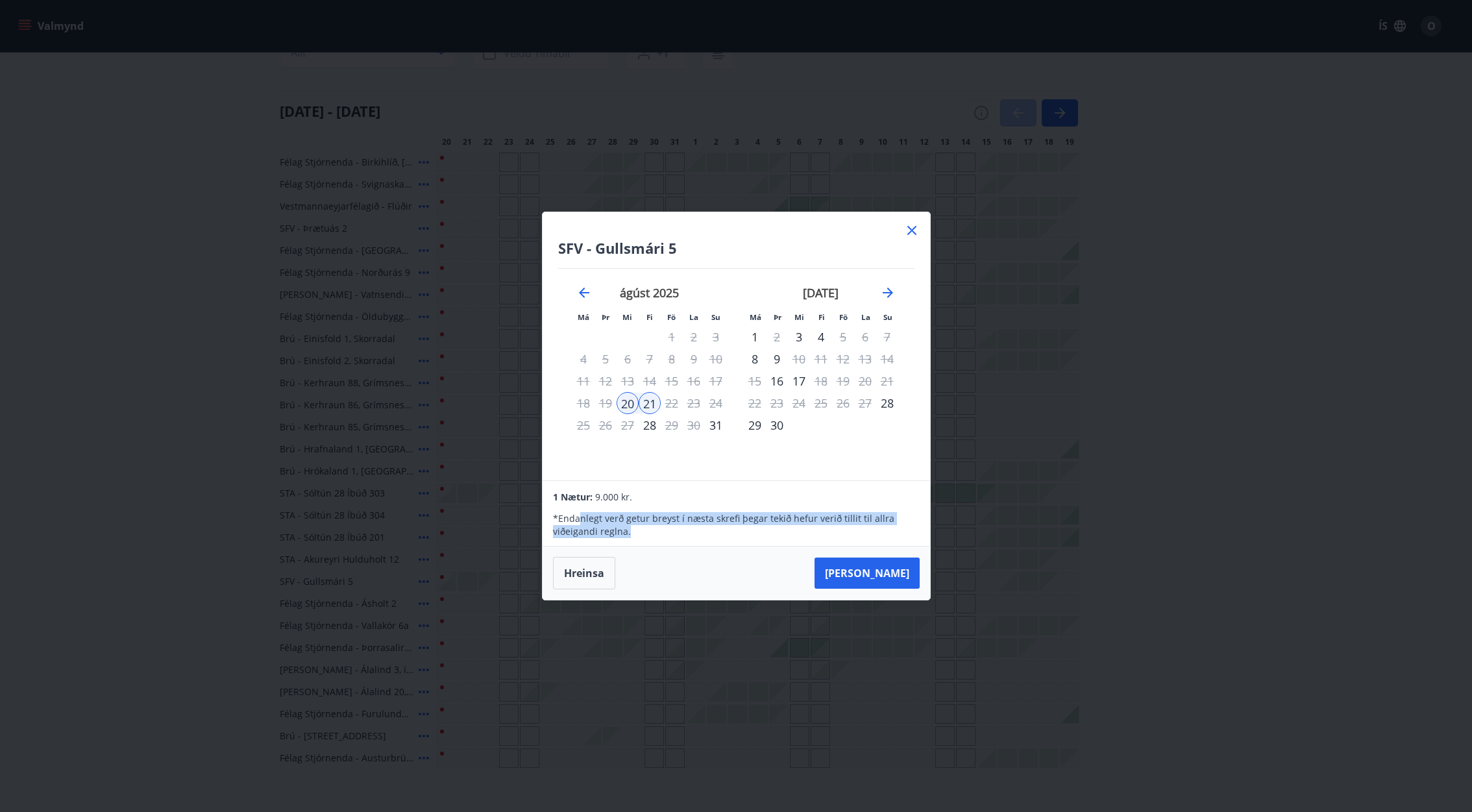
drag, startPoint x: 603, startPoint y: 517, endPoint x: 657, endPoint y: 528, distance: 55.1
click at [657, 528] on p "* Endanlegt verð getur breyst í næsta skrefi þegar tekið hefur verið tillit til…" at bounding box center [736, 525] width 366 height 26
drag, startPoint x: 657, startPoint y: 528, endPoint x: 605, endPoint y: 509, distance: 55.4
click at [605, 509] on div "* Endanlegt verð getur breyst í næsta skrefi þegar tekið hefur verið tillit til…" at bounding box center [736, 521] width 366 height 34
click at [910, 227] on icon at bounding box center [912, 230] width 16 height 16
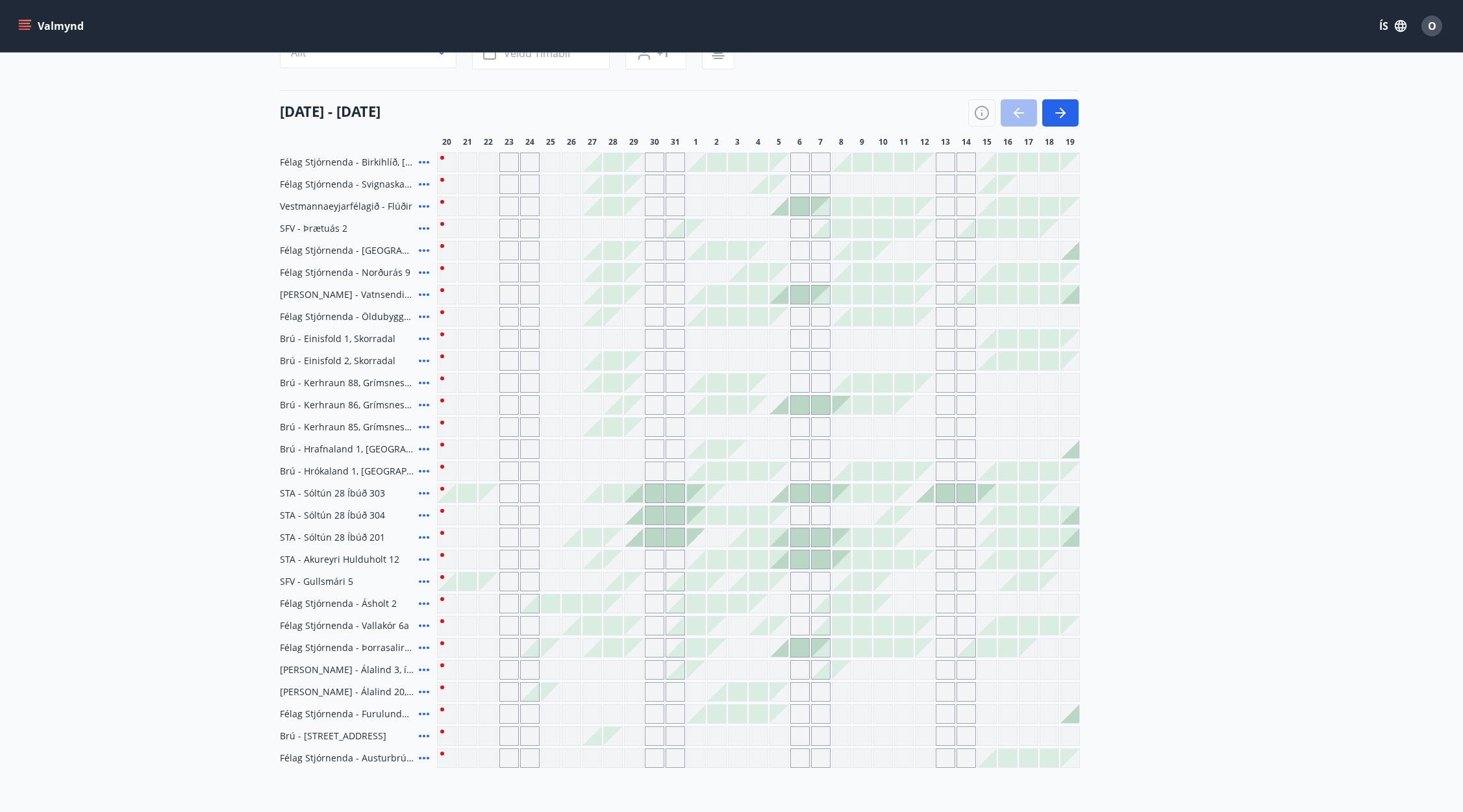
click at [576, 570] on div "Félag Stjórnenda - Birkihlíð, Brekkuheiði Félag Stjórnenda - Svignaskarð 32 Ves…" at bounding box center [731, 459] width 903 height 615
click at [445, 497] on div at bounding box center [446, 493] width 18 height 18
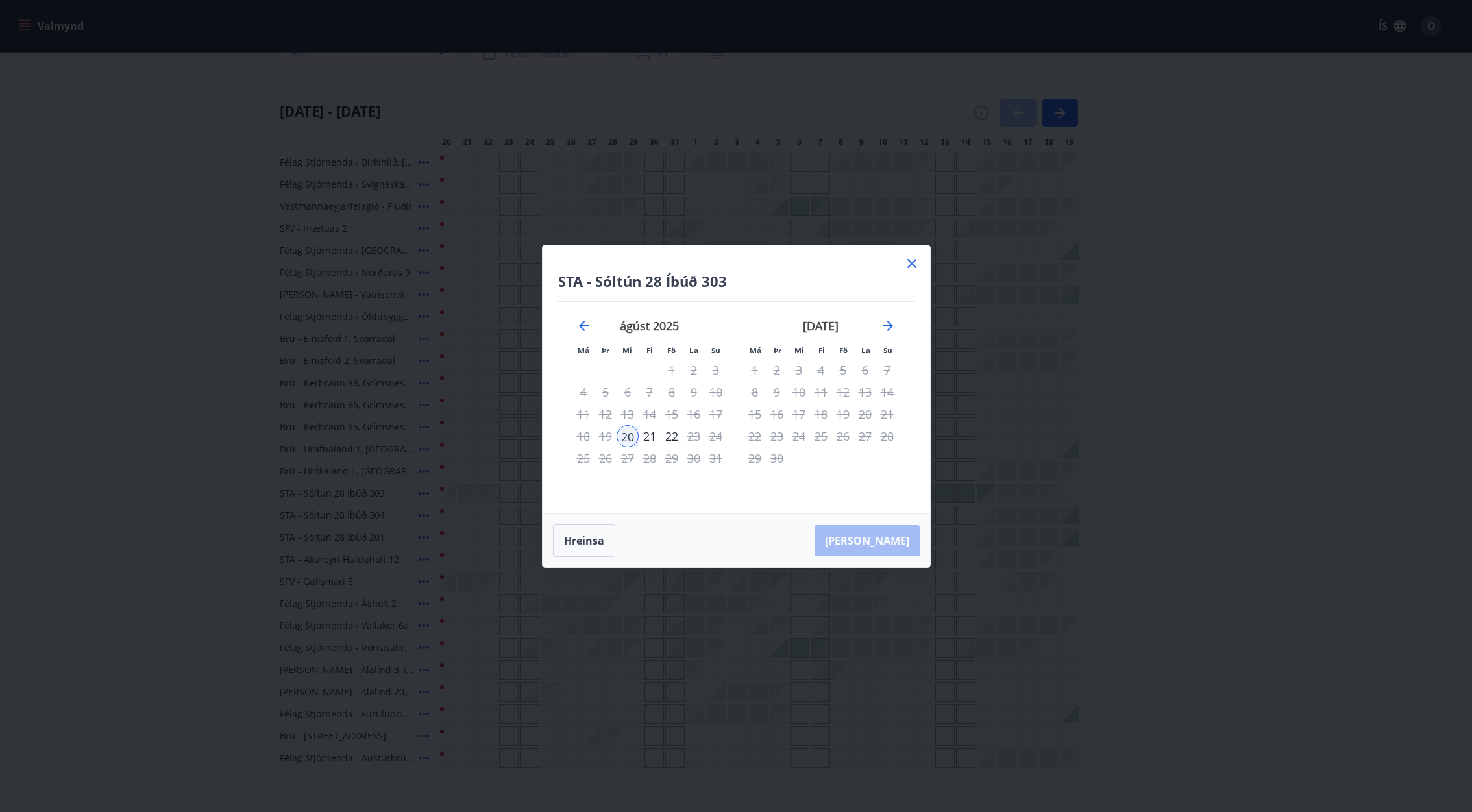
click at [651, 436] on div "21" at bounding box center [650, 436] width 22 height 22
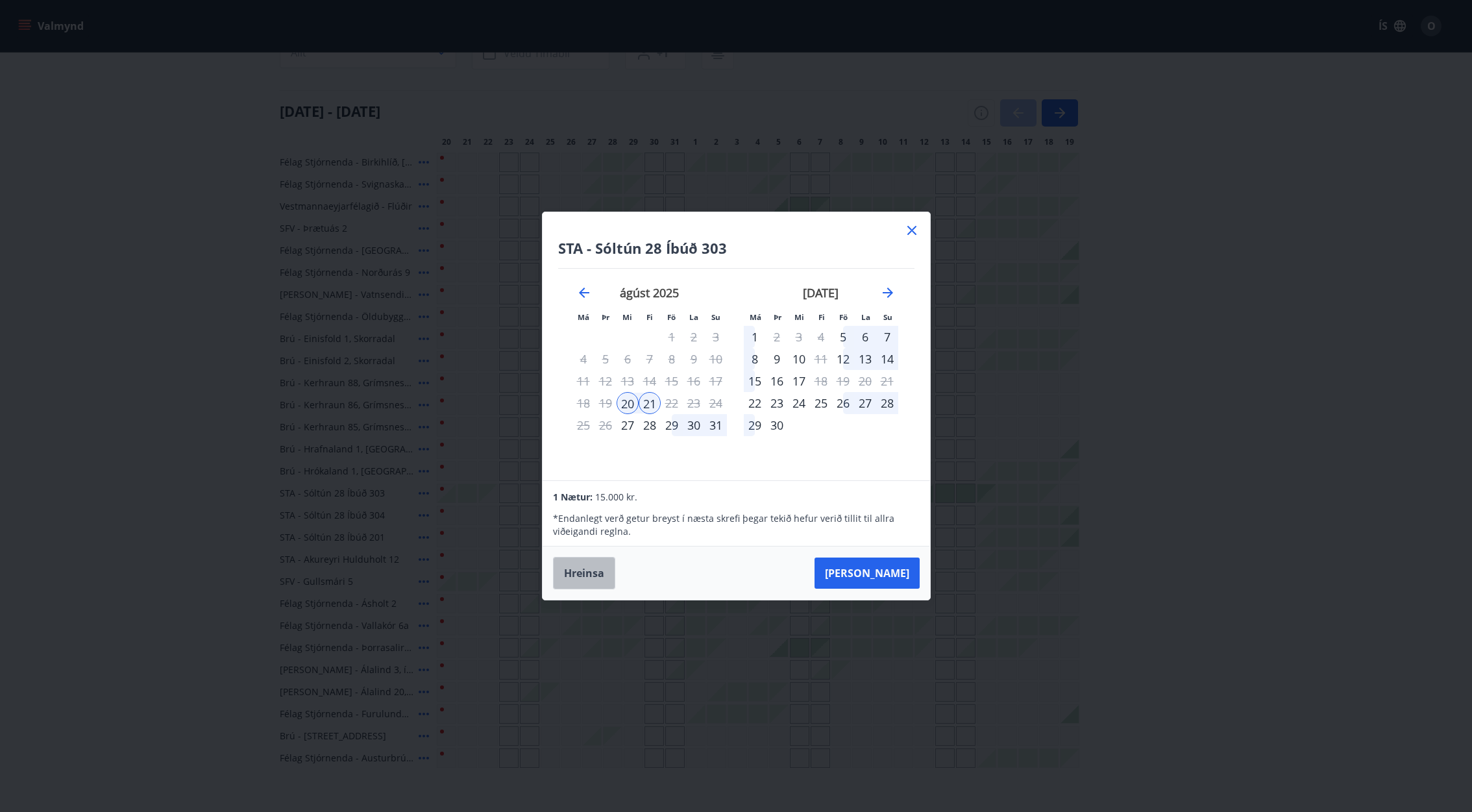
click at [588, 569] on button "Hreinsa" at bounding box center [584, 573] width 62 height 32
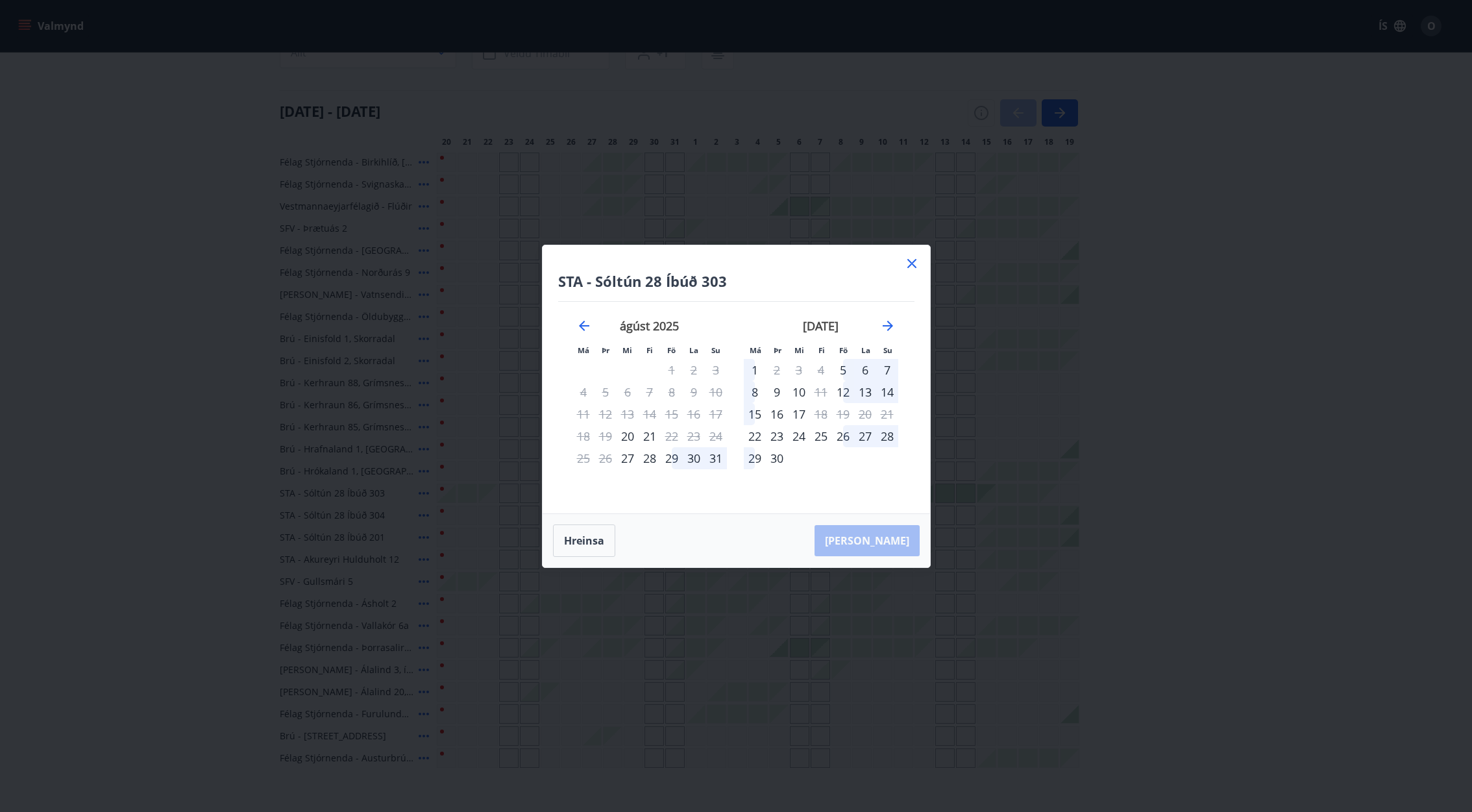
click at [911, 266] on icon at bounding box center [912, 263] width 16 height 16
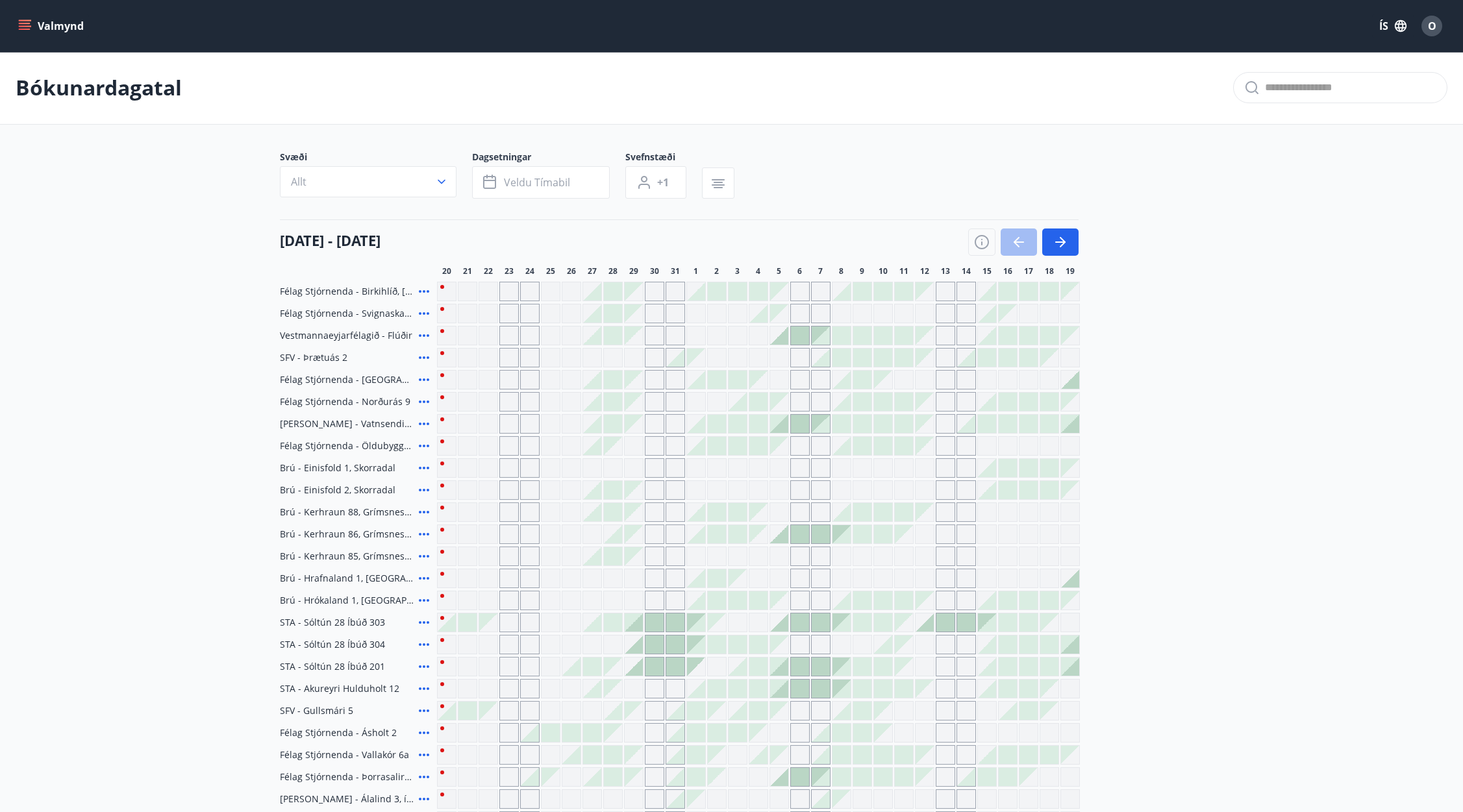
scroll to position [0, 0]
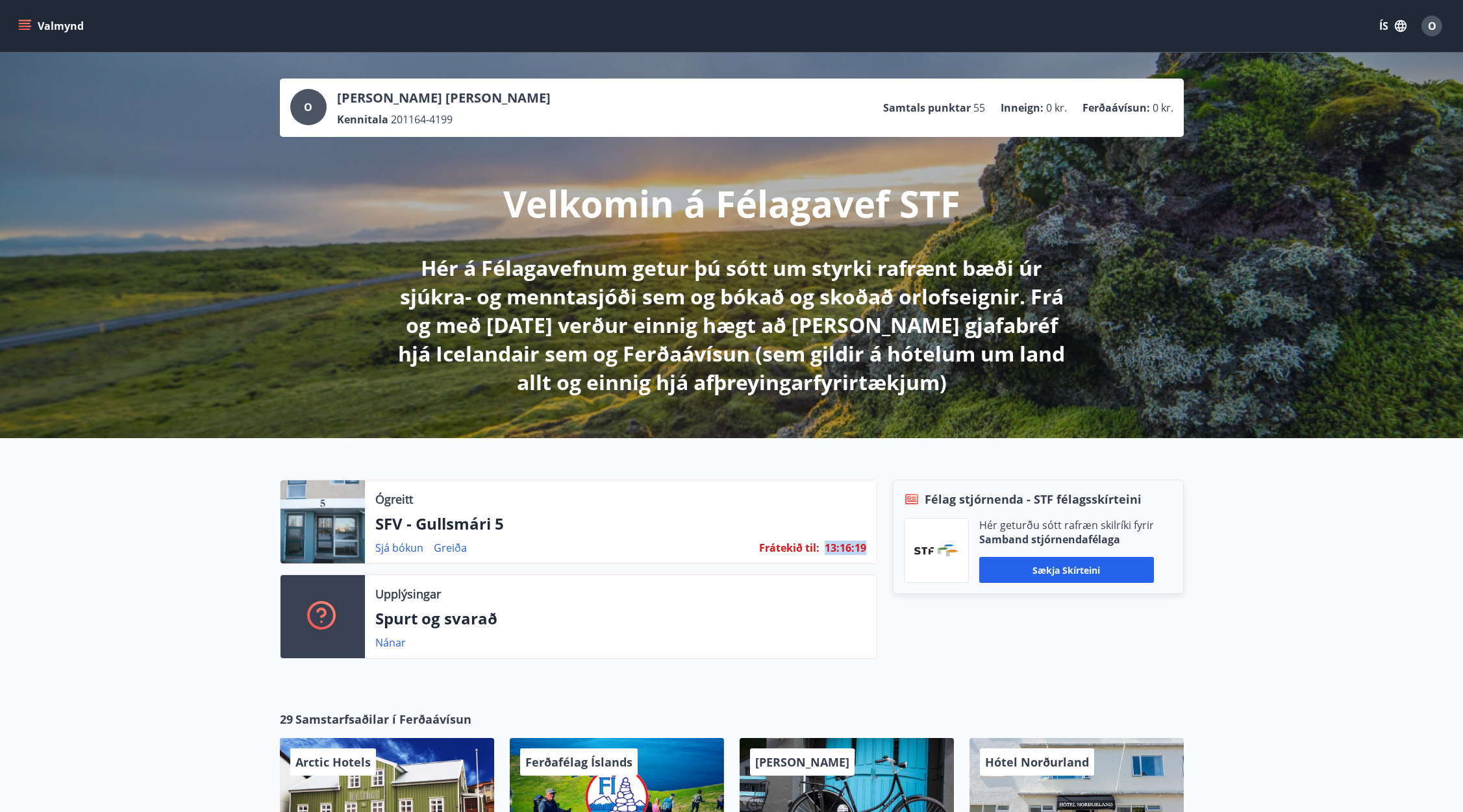
drag, startPoint x: 825, startPoint y: 547, endPoint x: 873, endPoint y: 548, distance: 48.0
click at [873, 548] on div "Ógreitt SFV - Gullsmári 5 Sjá [PERSON_NAME] Frátekið til : 13 : 16 : 19" at bounding box center [621, 521] width 512 height 83
drag, startPoint x: 873, startPoint y: 548, endPoint x: 804, endPoint y: 548, distance: 69.0
click at [808, 548] on span "Frátekið til :" at bounding box center [789, 547] width 60 height 14
click at [1430, 25] on span "O" at bounding box center [1432, 26] width 8 height 14
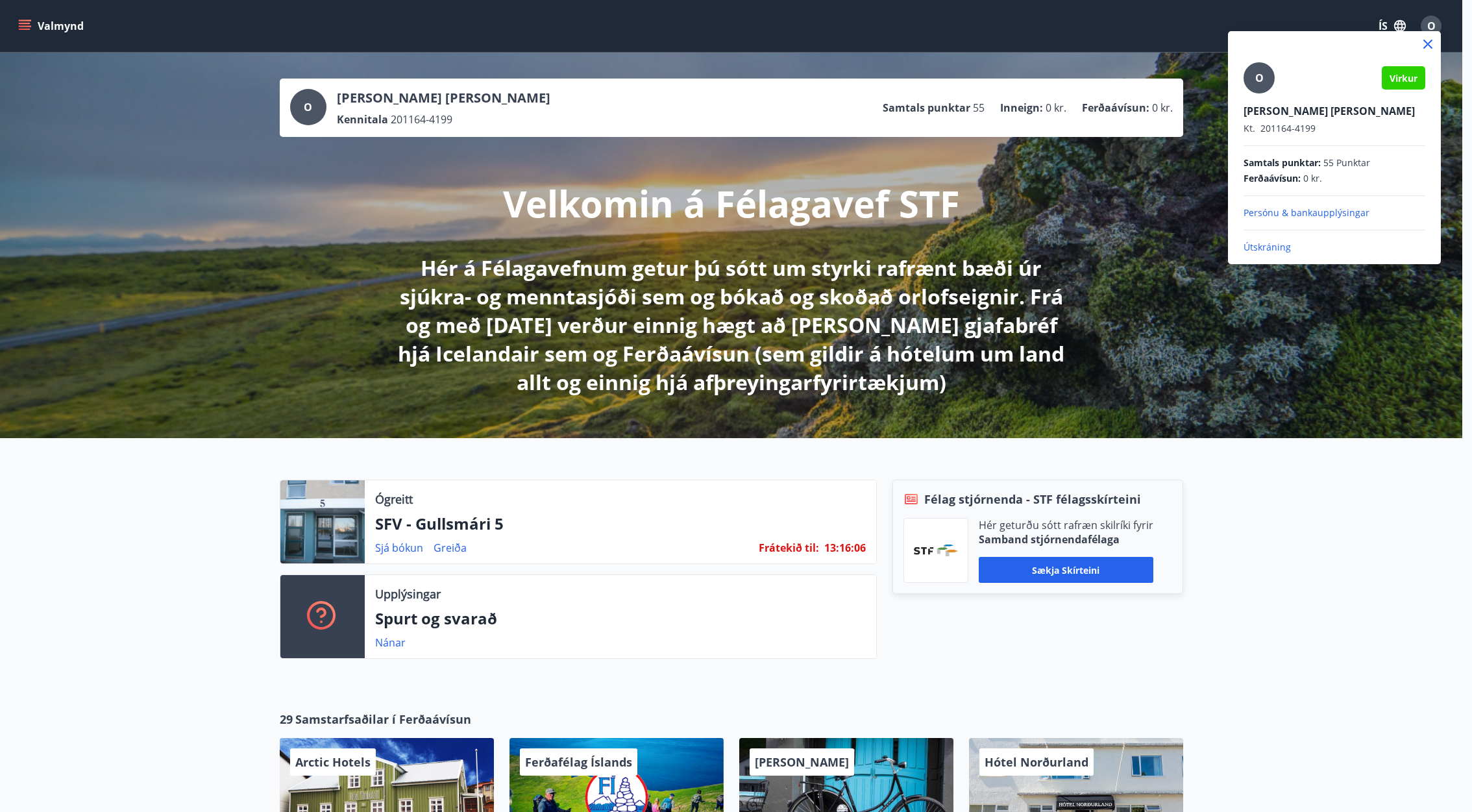
click at [1266, 246] on p "Útskráning" at bounding box center [1335, 247] width 182 height 13
